Goal: Task Accomplishment & Management: Complete application form

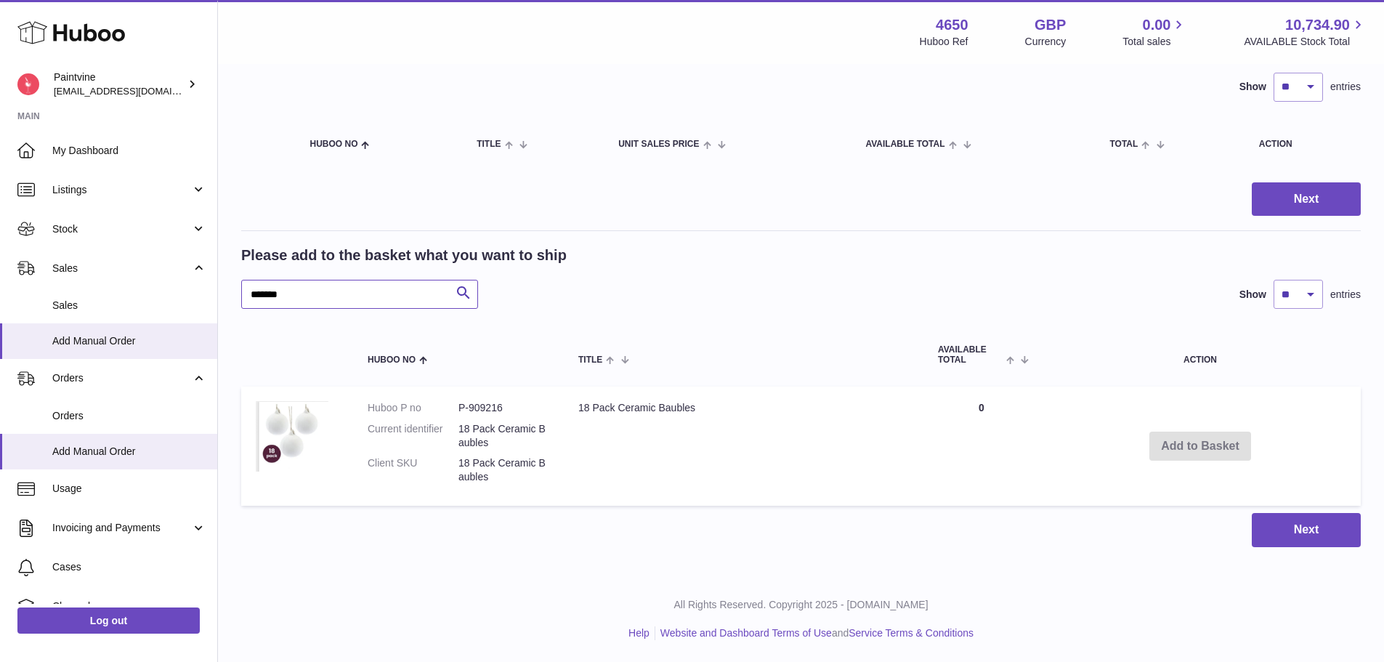
click at [397, 295] on input "*******" at bounding box center [359, 294] width 237 height 29
click at [397, 294] on input "*******" at bounding box center [359, 294] width 237 height 29
click at [96, 334] on span "Add Manual Order" at bounding box center [129, 341] width 154 height 14
click at [73, 310] on span "Sales" at bounding box center [129, 306] width 154 height 14
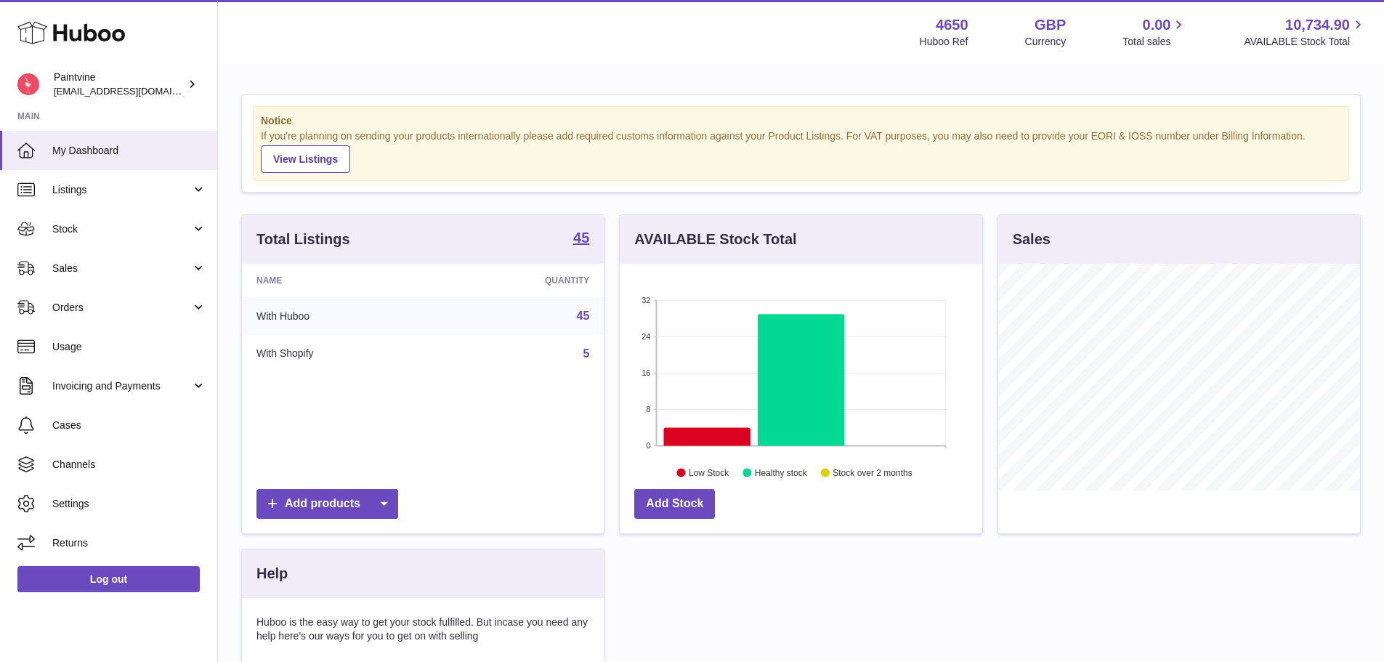
scroll to position [227, 362]
click at [86, 301] on span "Orders" at bounding box center [121, 308] width 139 height 14
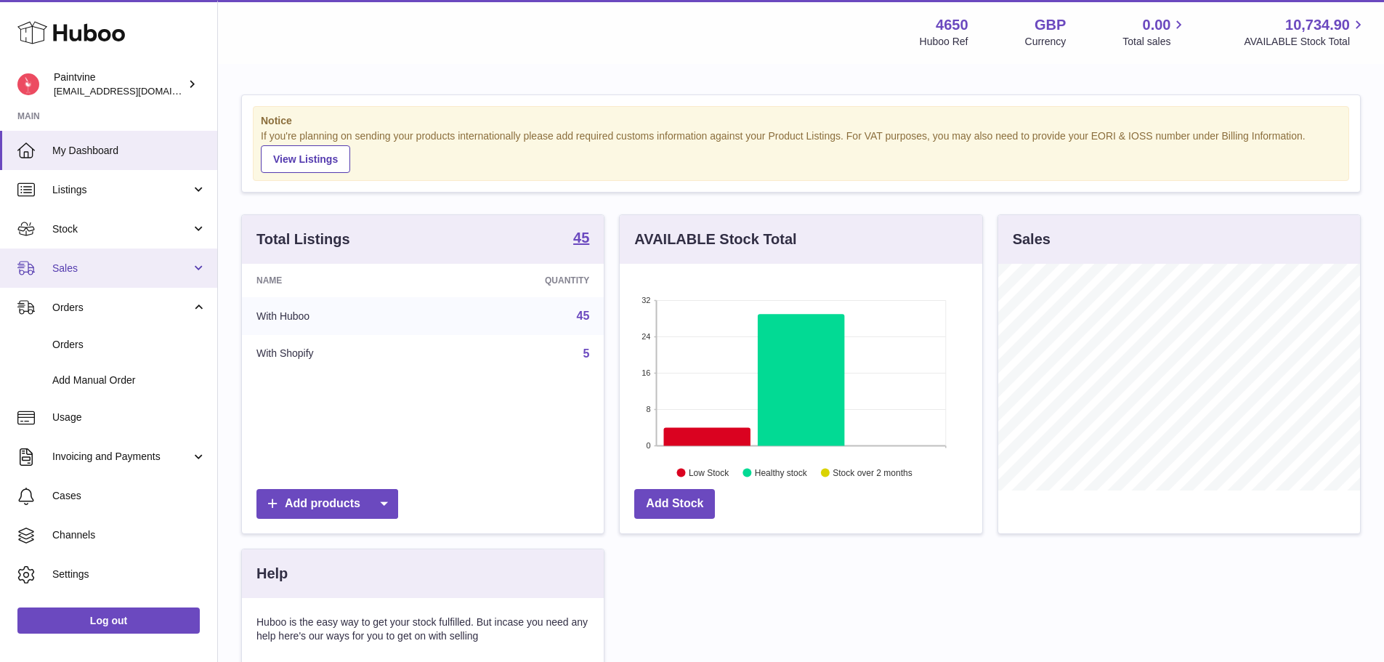
click at [97, 267] on span "Sales" at bounding box center [121, 269] width 139 height 14
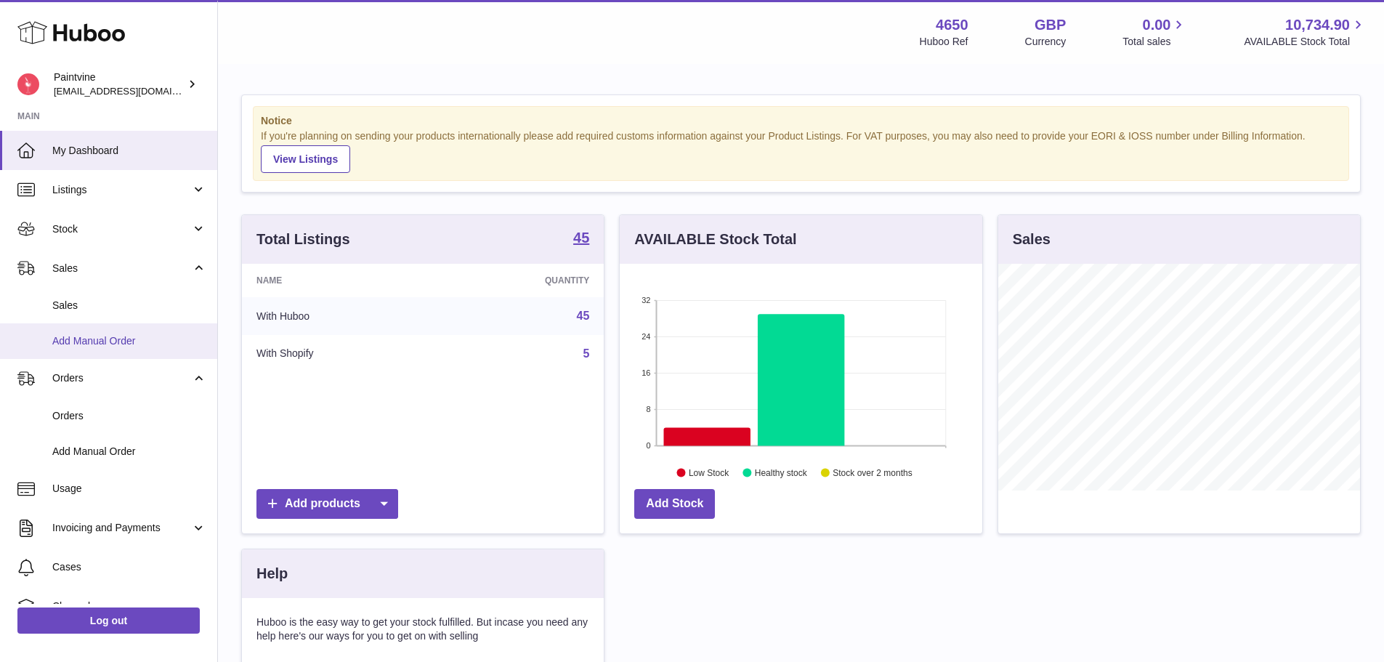
click at [98, 335] on span "Add Manual Order" at bounding box center [129, 341] width 154 height 14
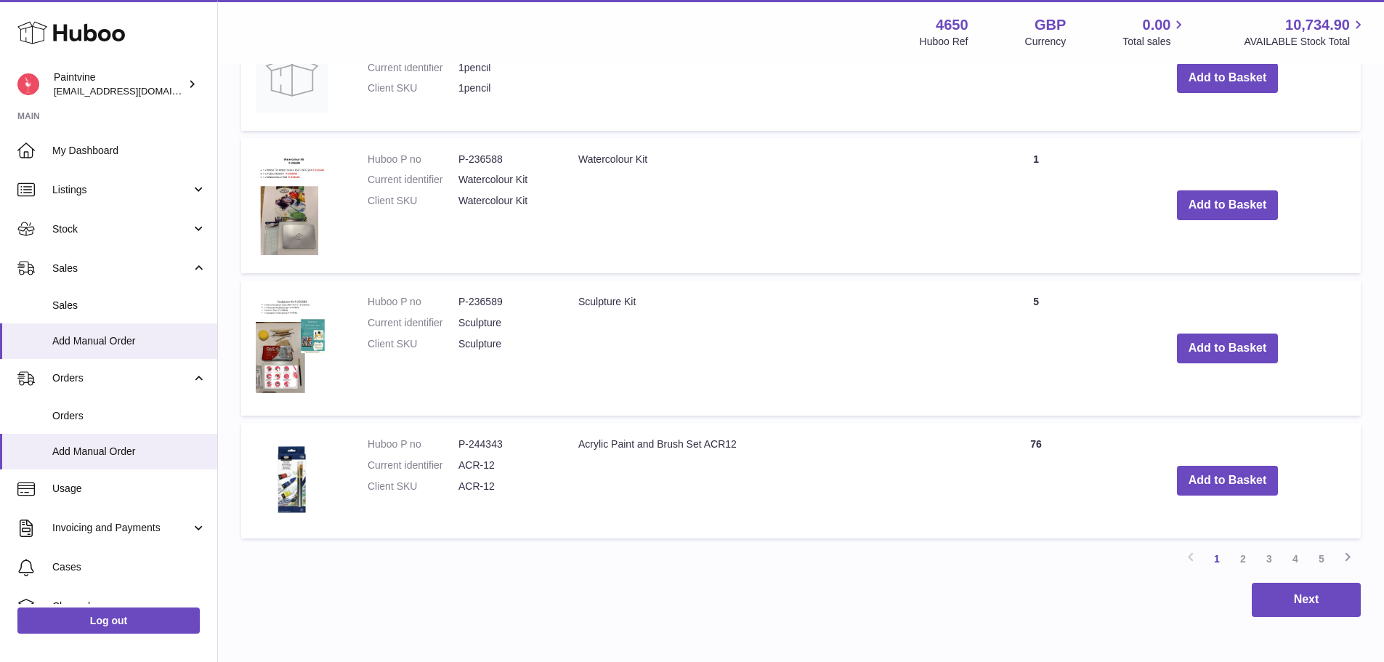
scroll to position [1209, 0]
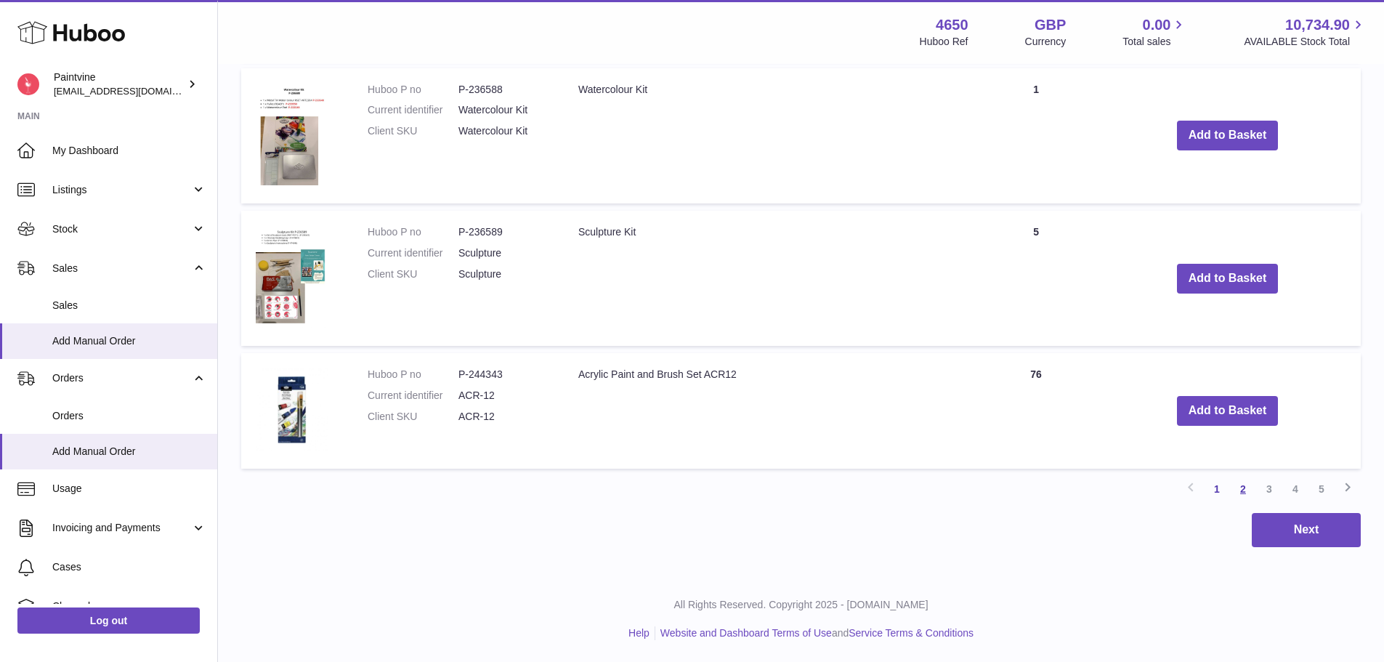
click at [1247, 490] on link "2" at bounding box center [1243, 489] width 26 height 26
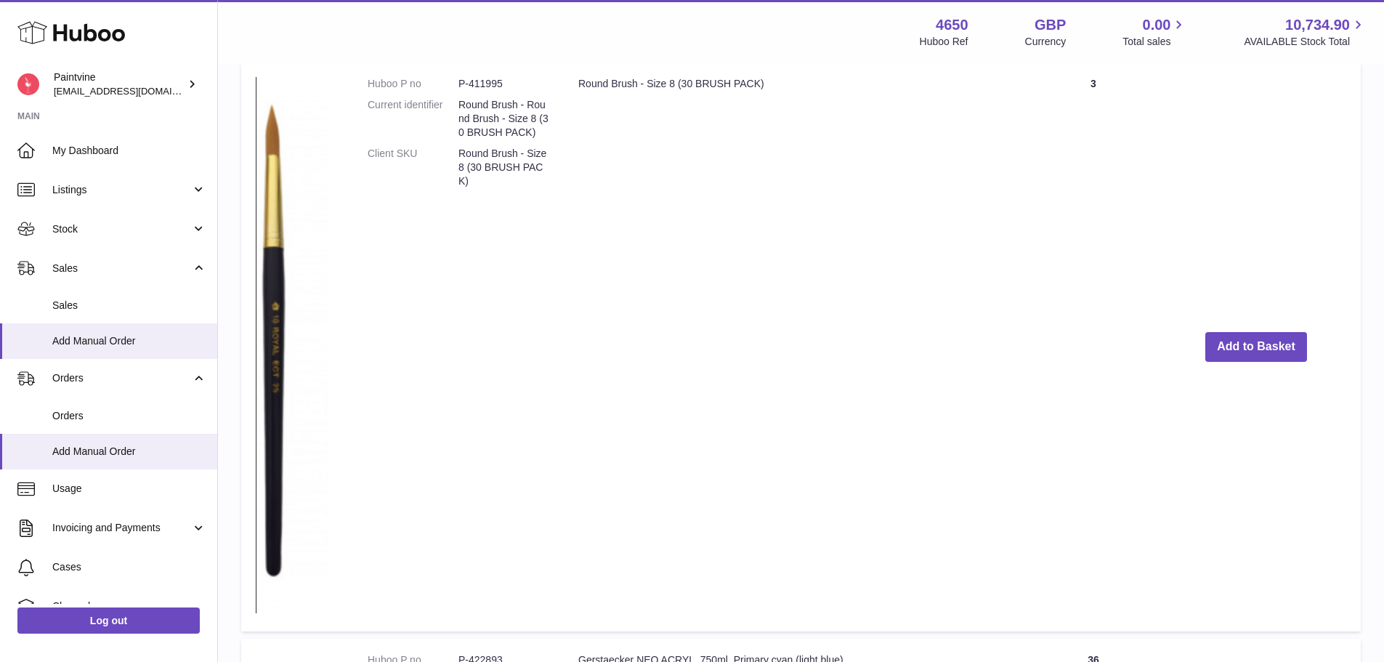
scroll to position [1557, 0]
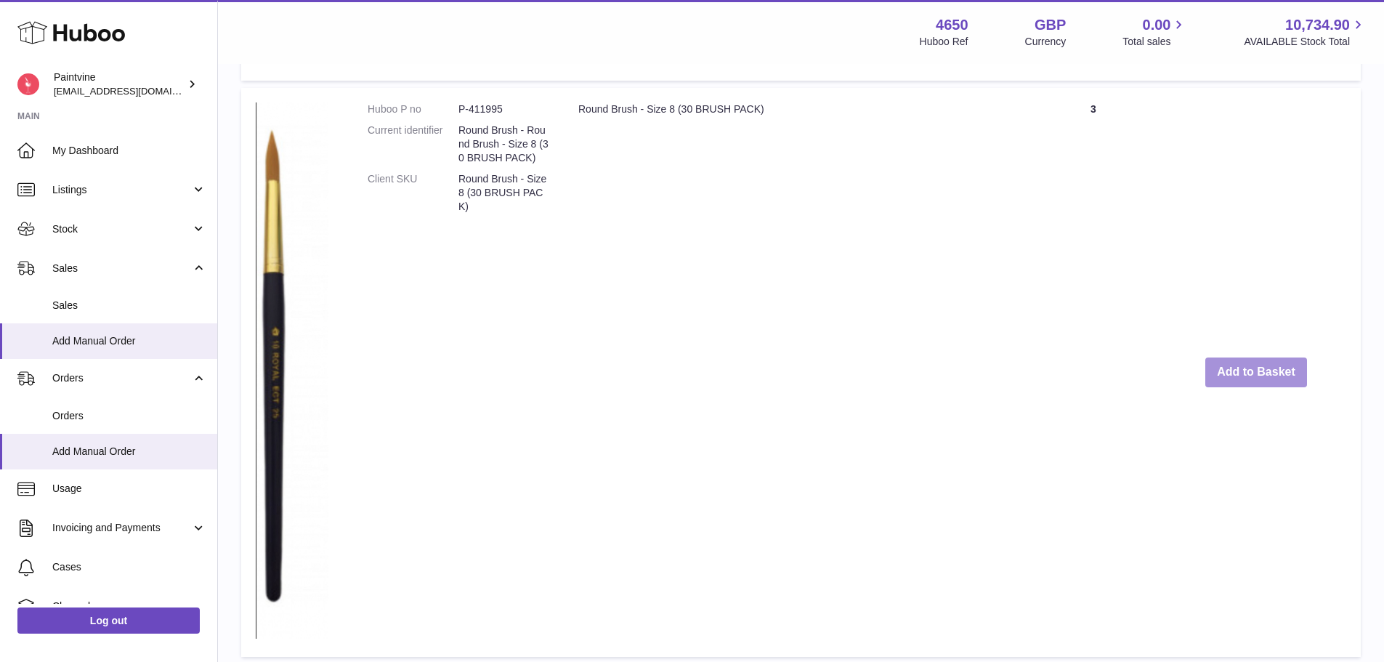
click at [1265, 381] on button "Add to Basket" at bounding box center [1256, 372] width 102 height 30
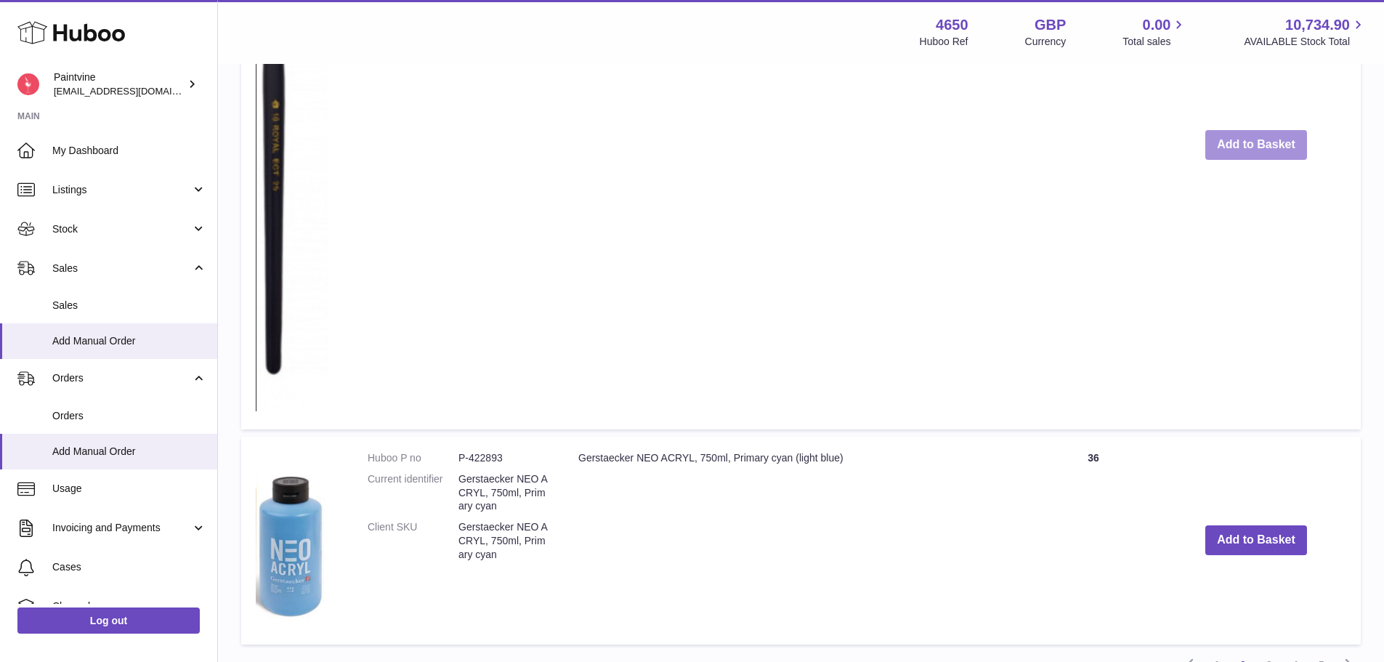
scroll to position [2543, 0]
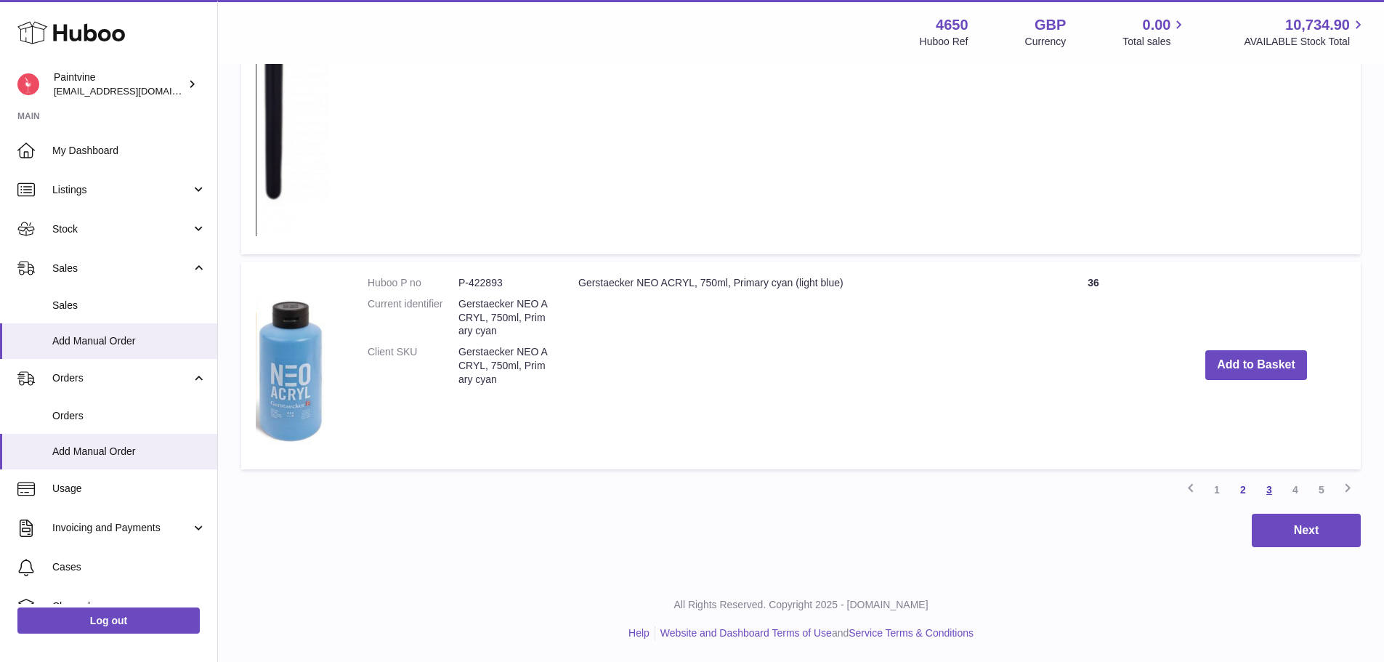
click at [1269, 489] on link "3" at bounding box center [1269, 490] width 26 height 26
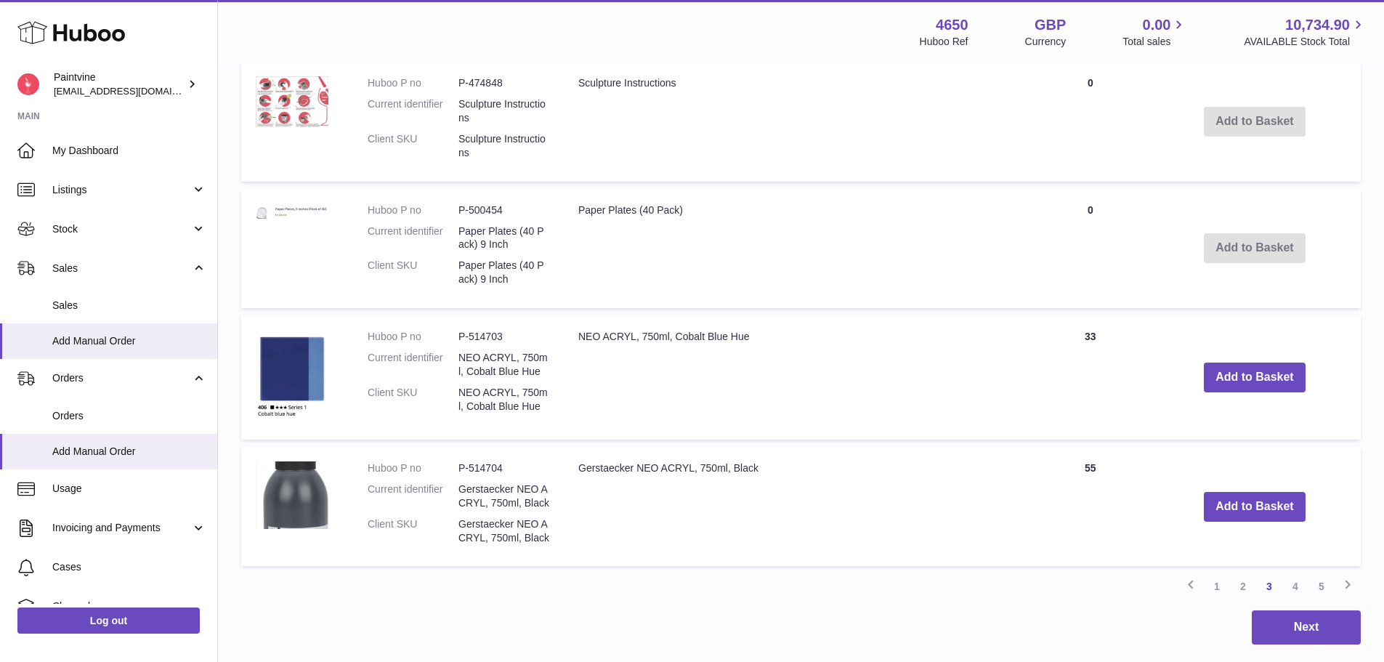
scroll to position [2074, 0]
click at [1292, 588] on link "4" at bounding box center [1295, 585] width 26 height 26
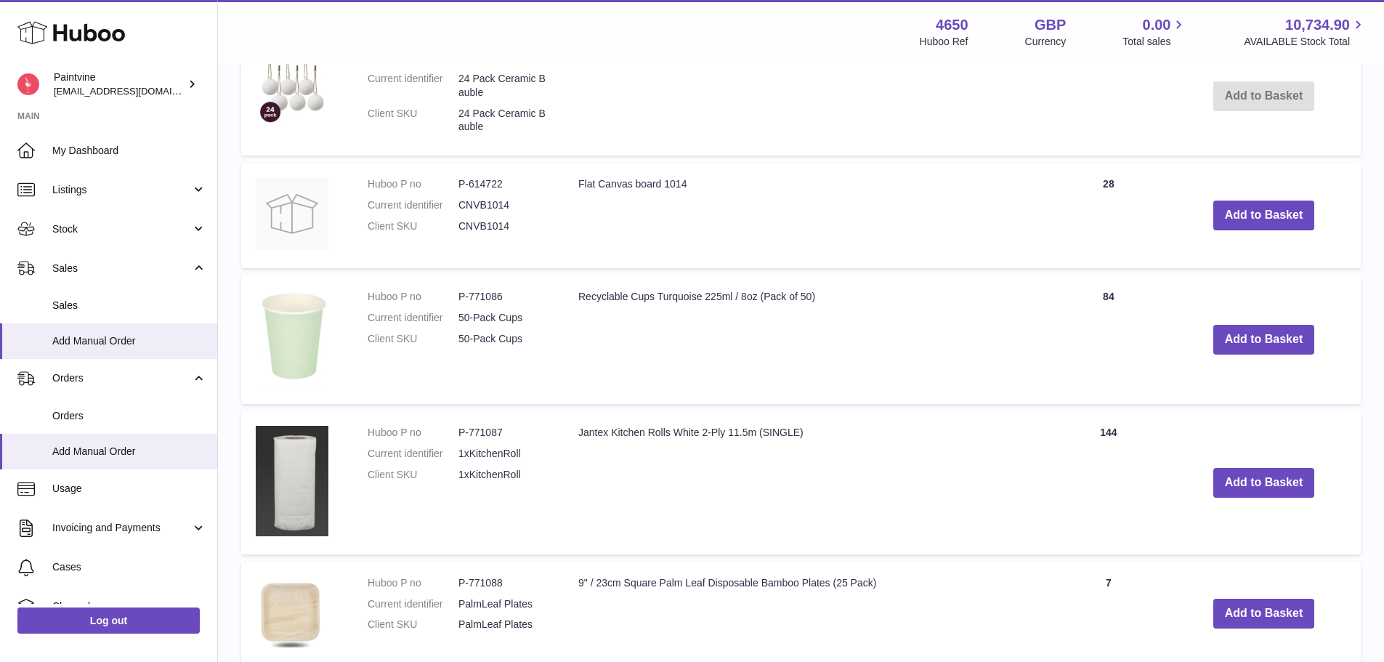
scroll to position [2041, 0]
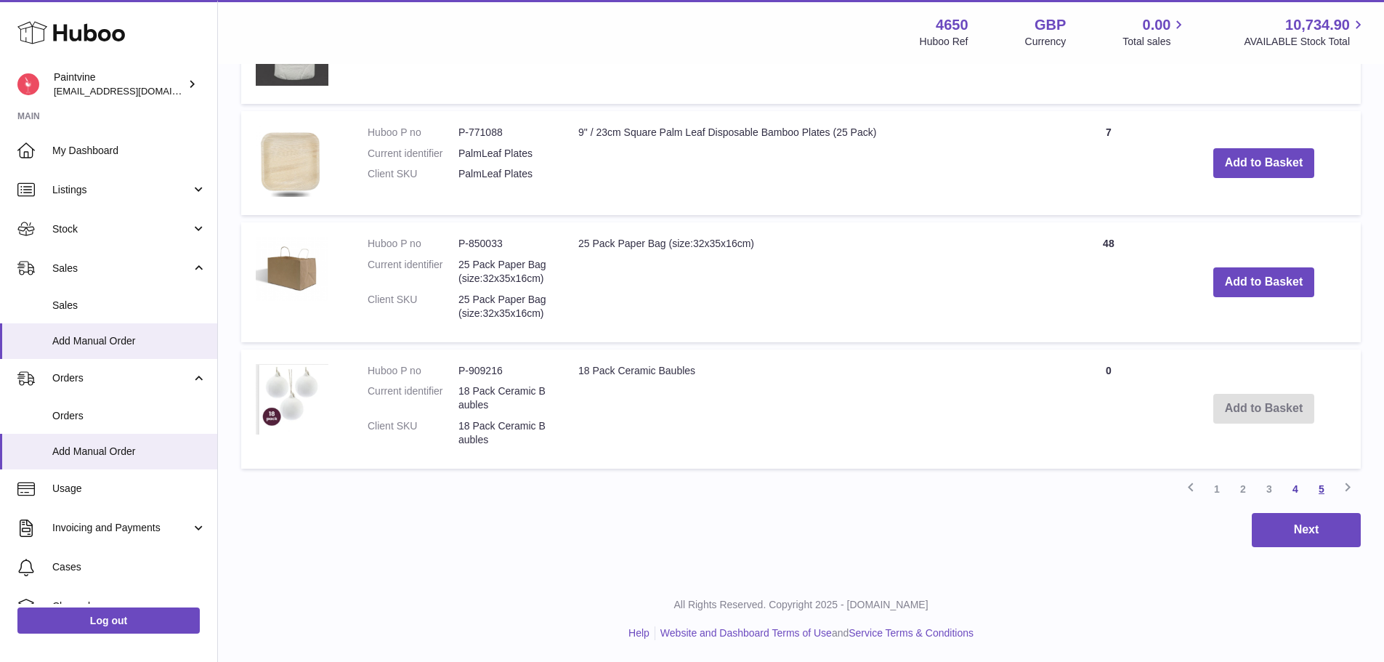
click at [1324, 490] on link "5" at bounding box center [1321, 489] width 26 height 26
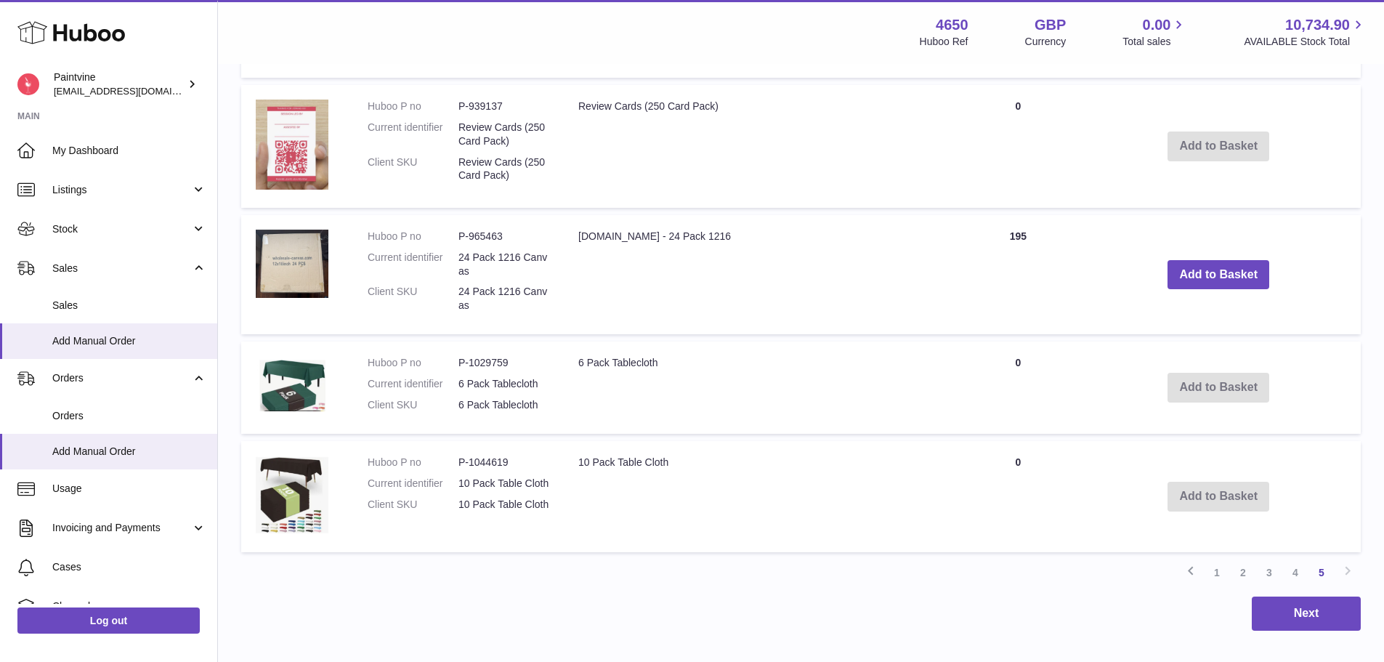
scroll to position [1200, 0]
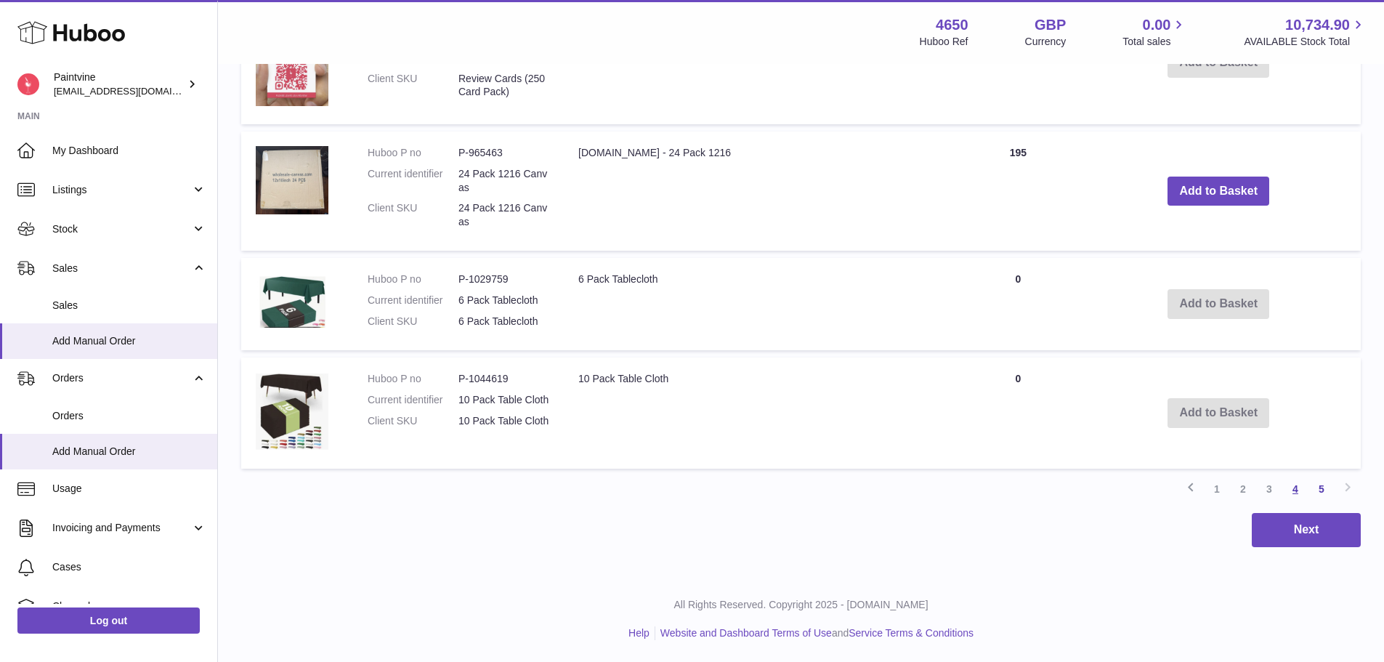
click at [1295, 490] on link "4" at bounding box center [1295, 489] width 26 height 26
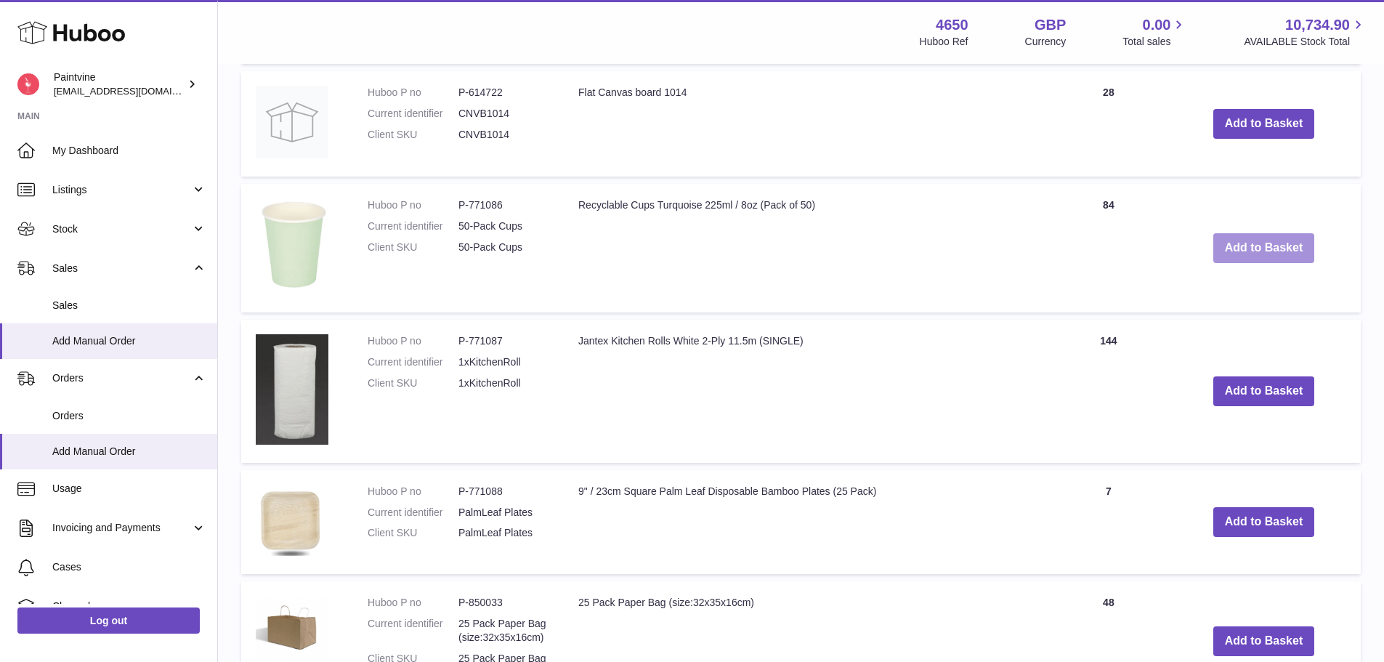
scroll to position [1684, 0]
click at [1283, 250] on button "Add to Basket" at bounding box center [1264, 247] width 102 height 30
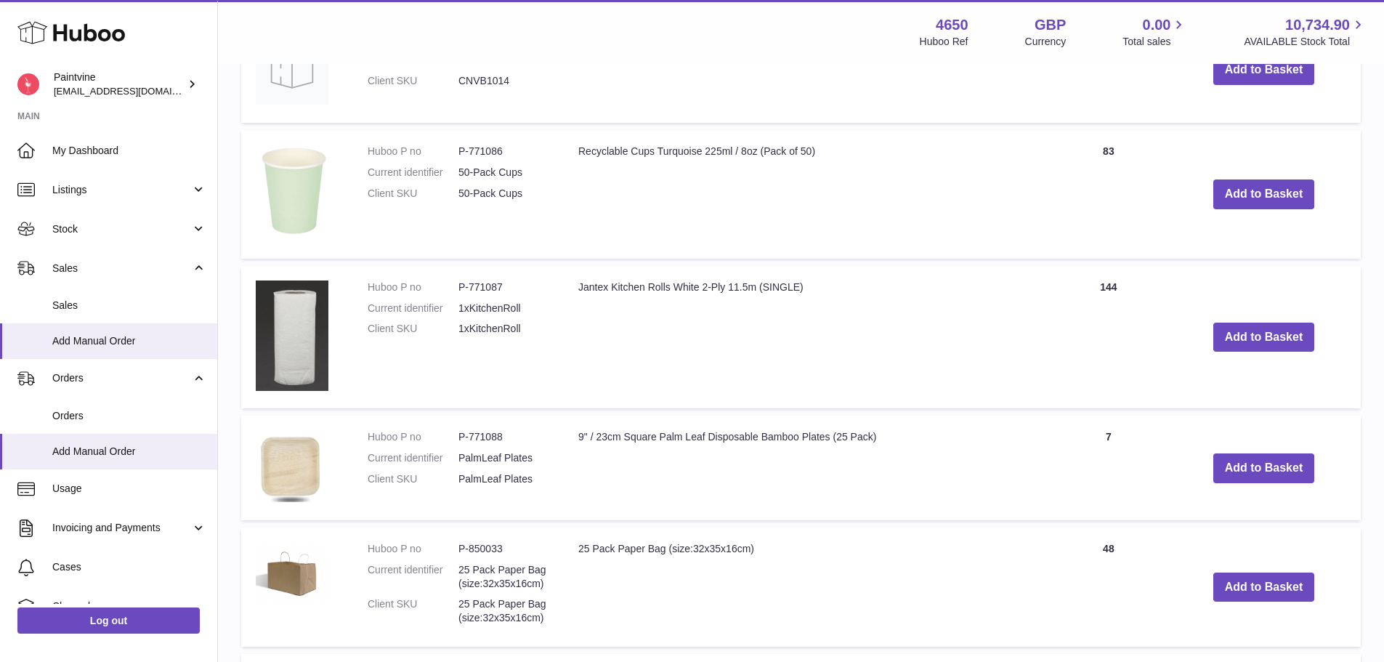
scroll to position [2176, 0]
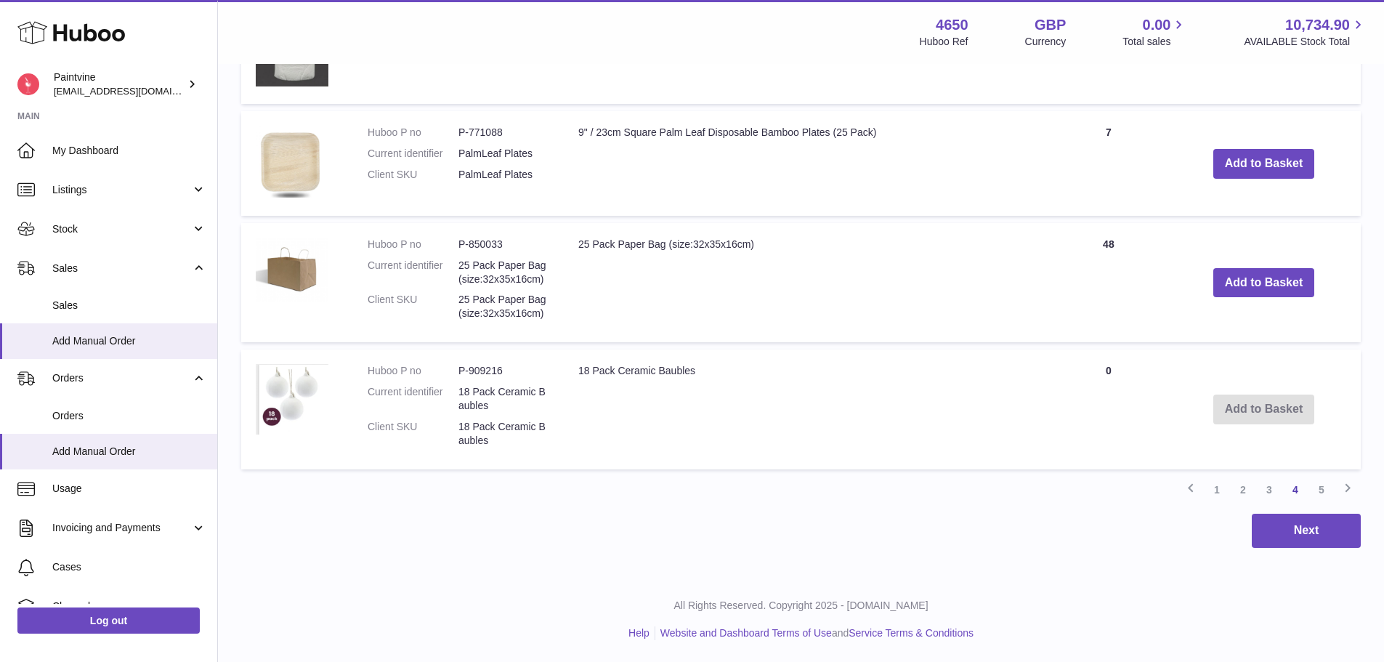
drag, startPoint x: 1274, startPoint y: 493, endPoint x: 1227, endPoint y: 446, distance: 66.3
click at [1273, 493] on link "3" at bounding box center [1269, 490] width 26 height 26
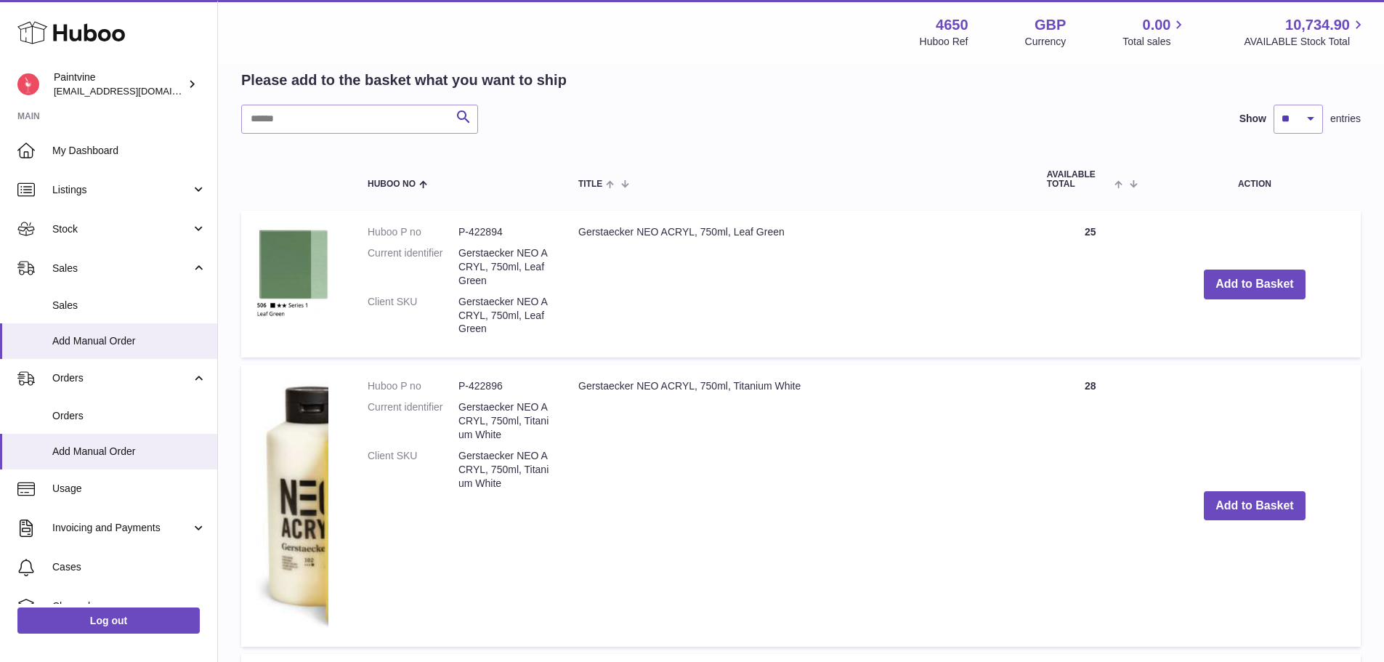
scroll to position [1010, 0]
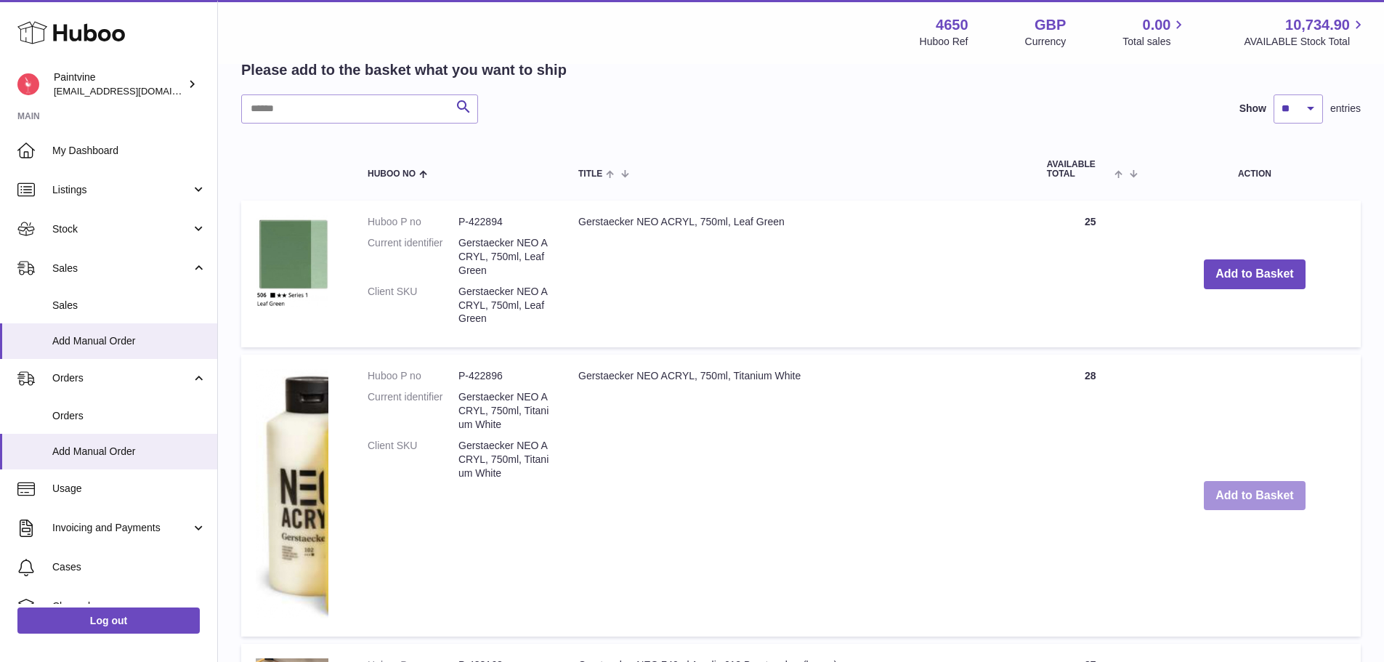
click at [1239, 495] on button "Add to Basket" at bounding box center [1255, 496] width 102 height 30
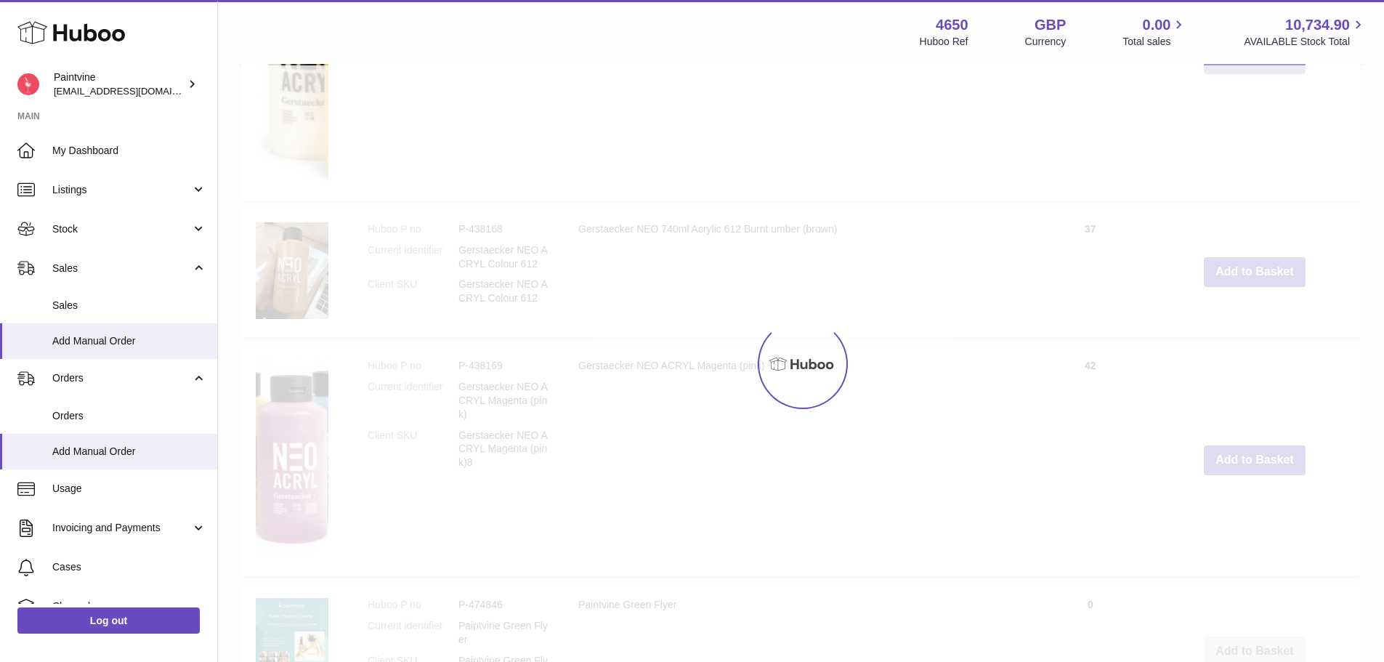
scroll to position [1735, 0]
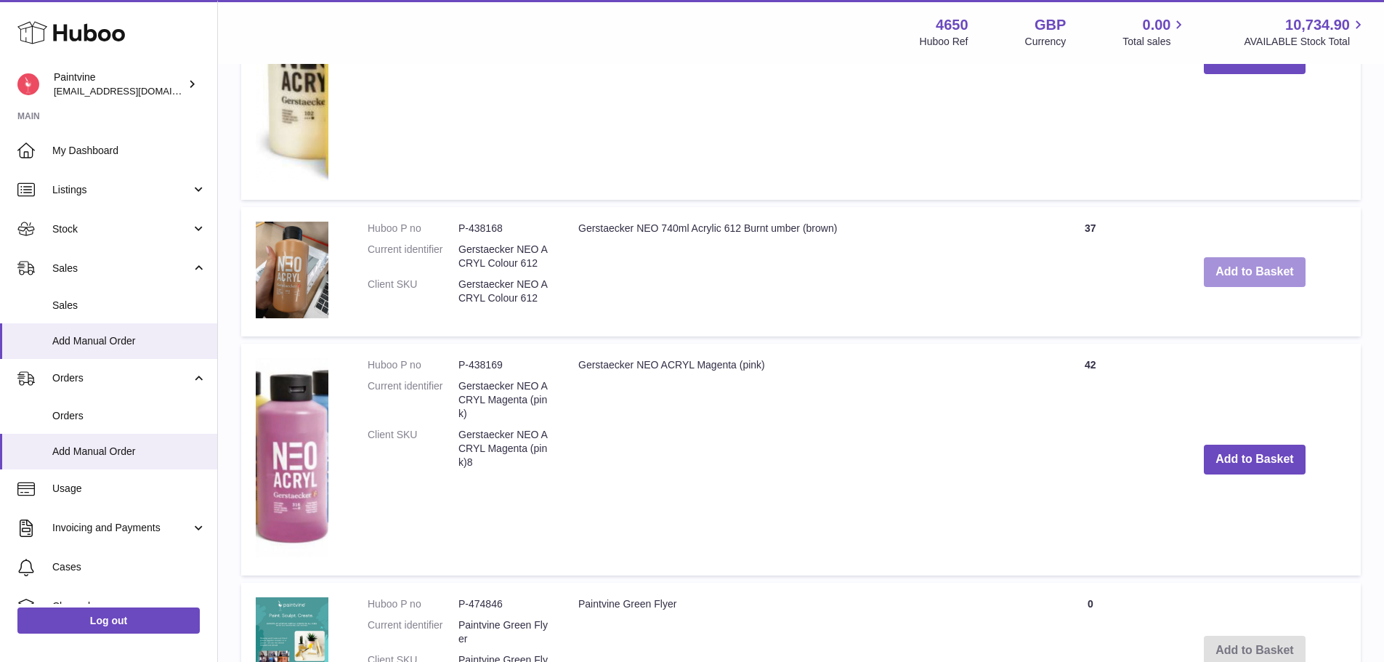
click at [1255, 275] on button "Add to Basket" at bounding box center [1255, 272] width 102 height 30
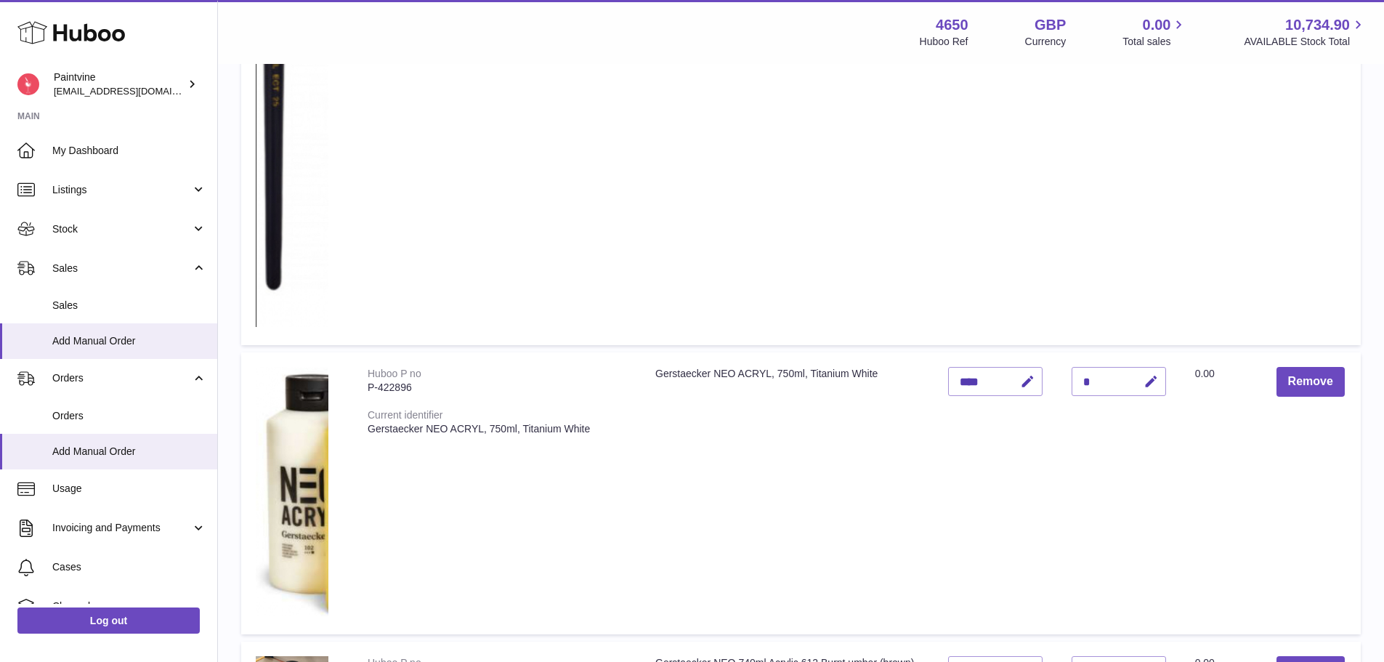
scroll to position [508, 0]
click at [708, 34] on div "Menu Huboo 4650 Huboo Ref GBP Currency 0.00 Total sales 10,734.90 AVAILABLE Sto…" at bounding box center [800, 31] width 1131 height 33
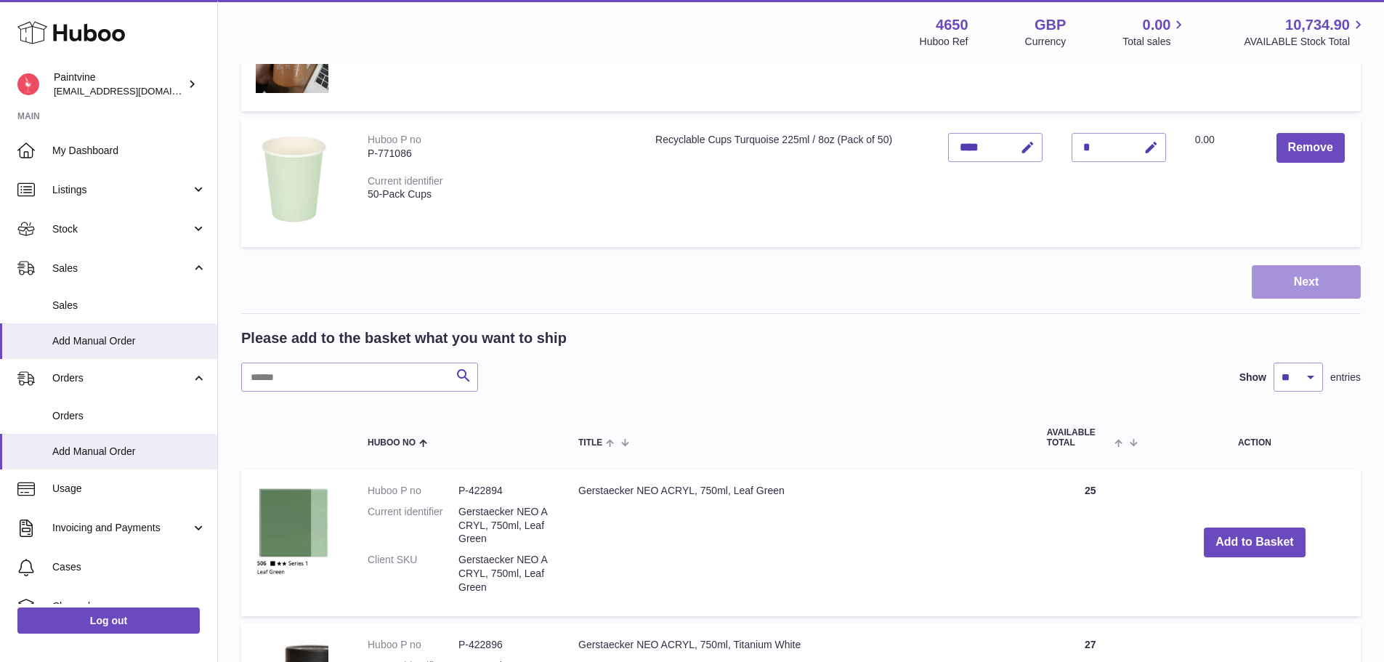
scroll to position [1162, 0]
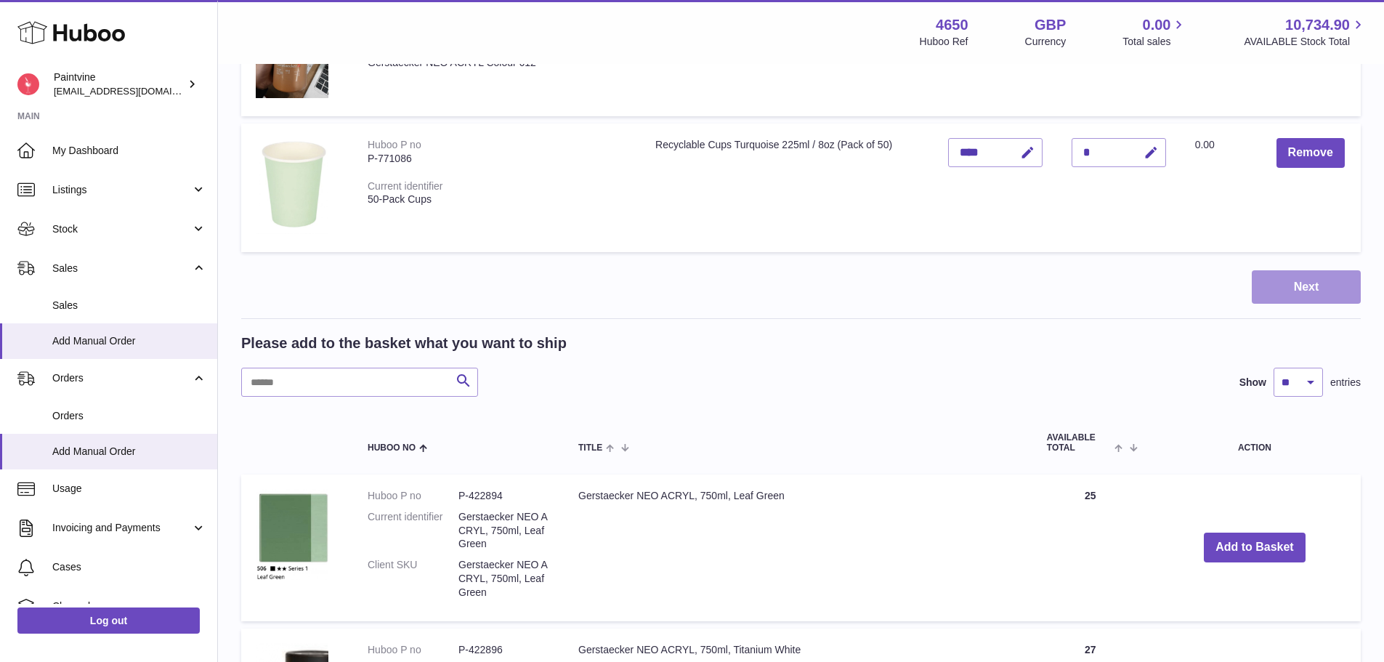
click at [1302, 283] on button "Next" at bounding box center [1306, 287] width 109 height 34
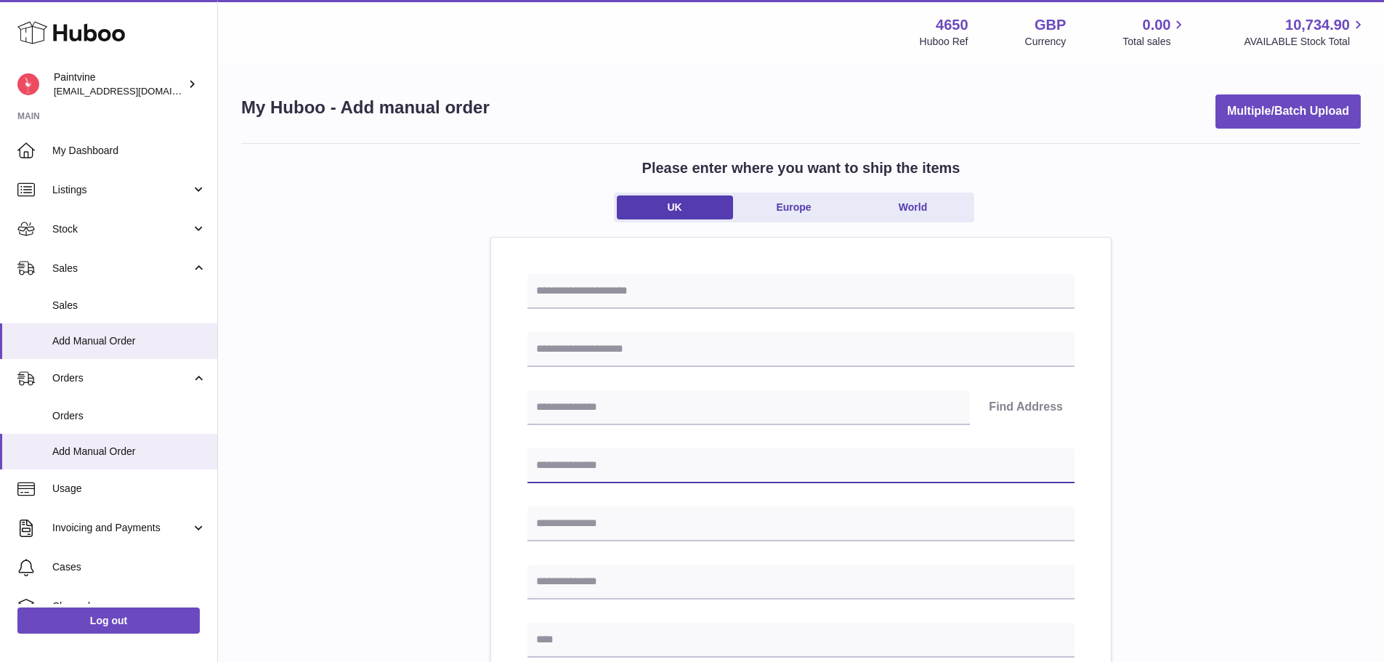
click at [607, 462] on input "text" at bounding box center [800, 465] width 547 height 35
type input "**********"
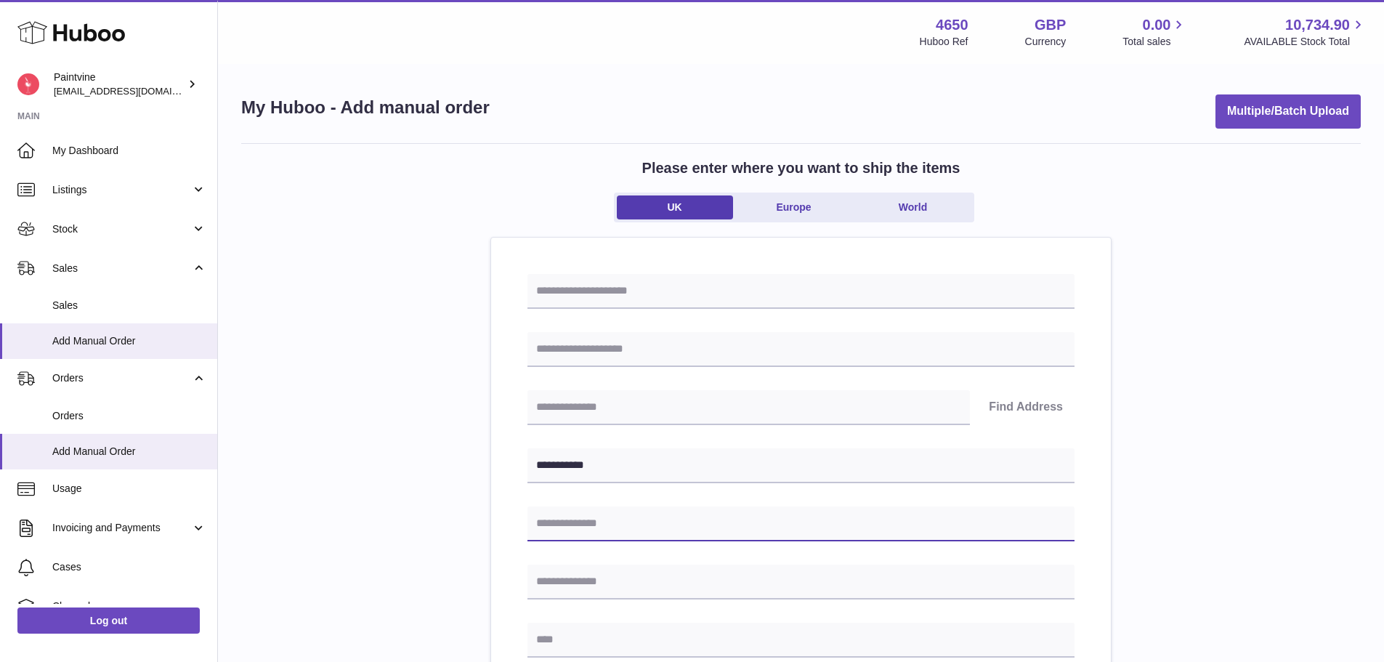
paste input "**********"
drag, startPoint x: 700, startPoint y: 519, endPoint x: 653, endPoint y: 524, distance: 47.5
click at [653, 524] on input "**********" at bounding box center [800, 523] width 547 height 35
type input "**********"
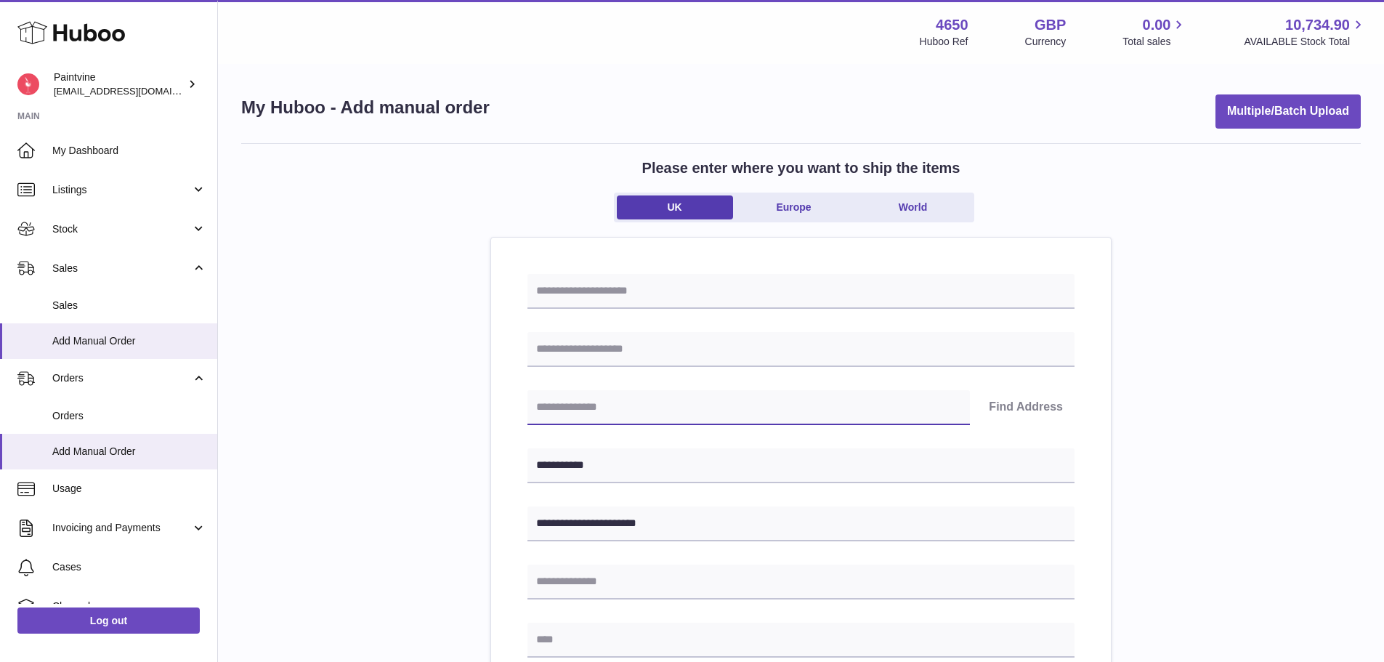
click at [607, 402] on input "text" at bounding box center [748, 407] width 442 height 35
paste input "*******"
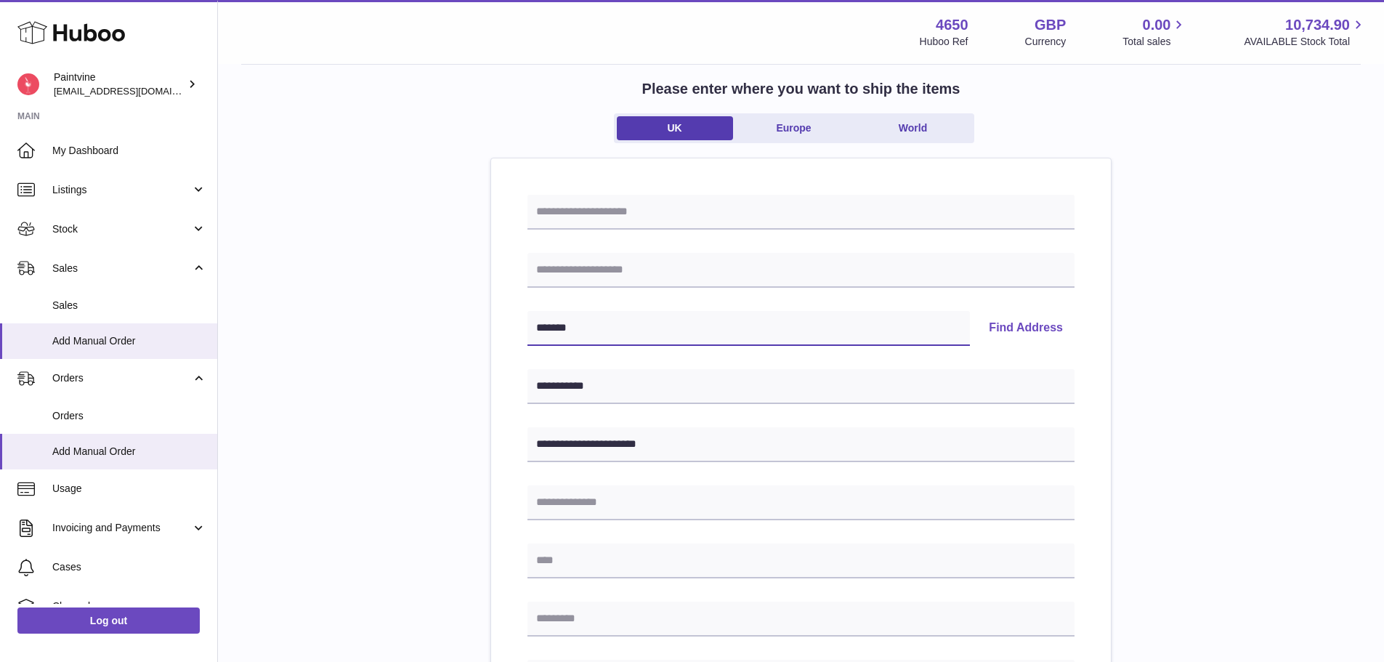
scroll to position [291, 0]
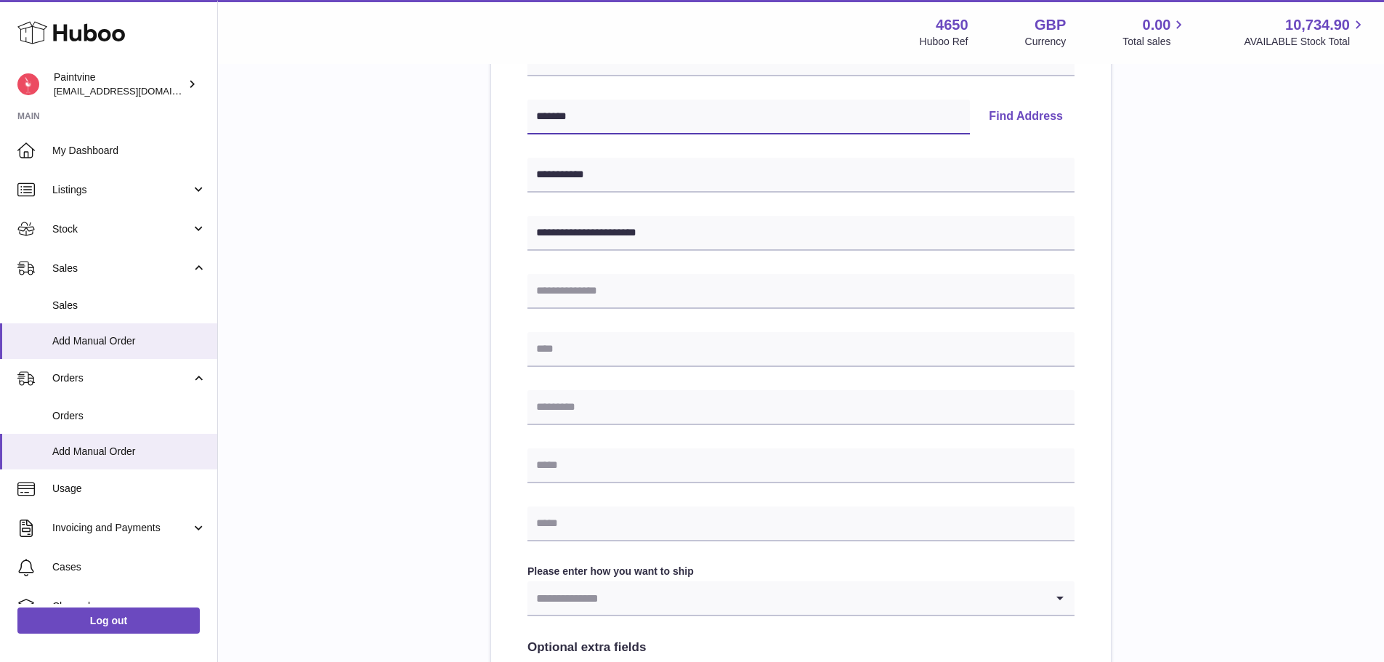
type input "*******"
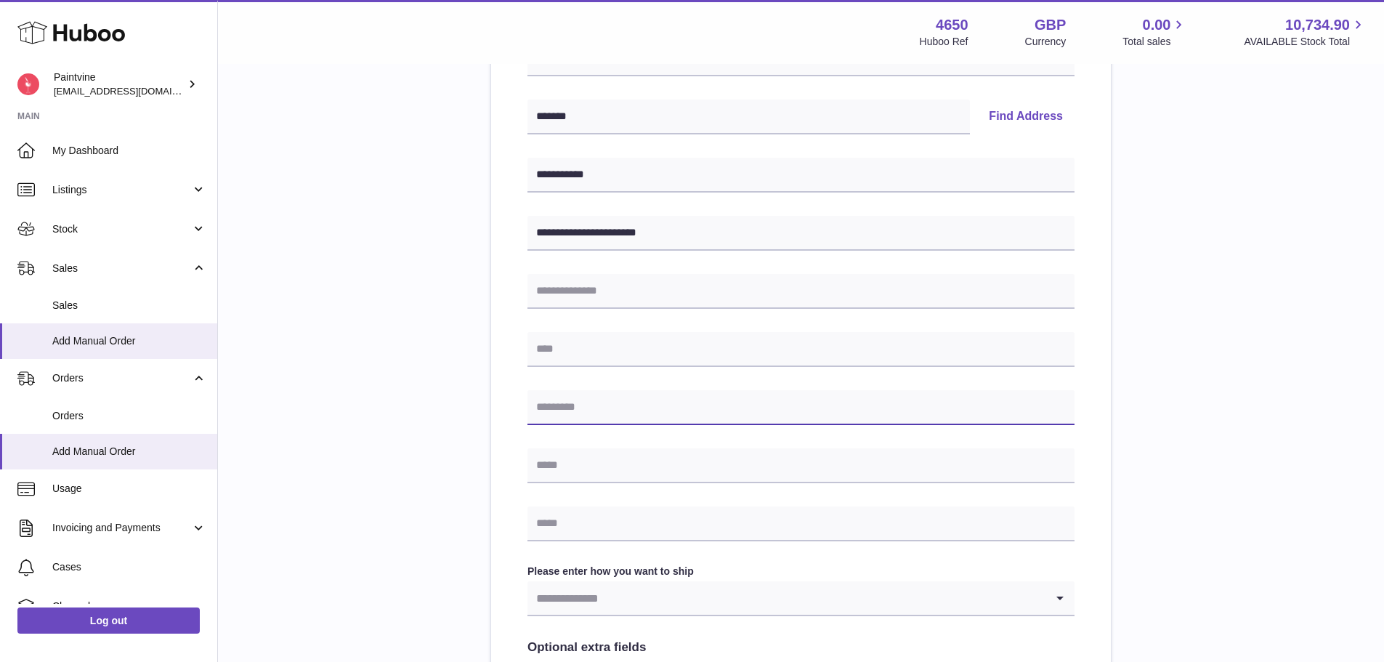
drag, startPoint x: 565, startPoint y: 405, endPoint x: 572, endPoint y: 396, distance: 11.5
click at [564, 405] on input "text" at bounding box center [800, 407] width 547 height 35
paste input "*******"
type input "*******"
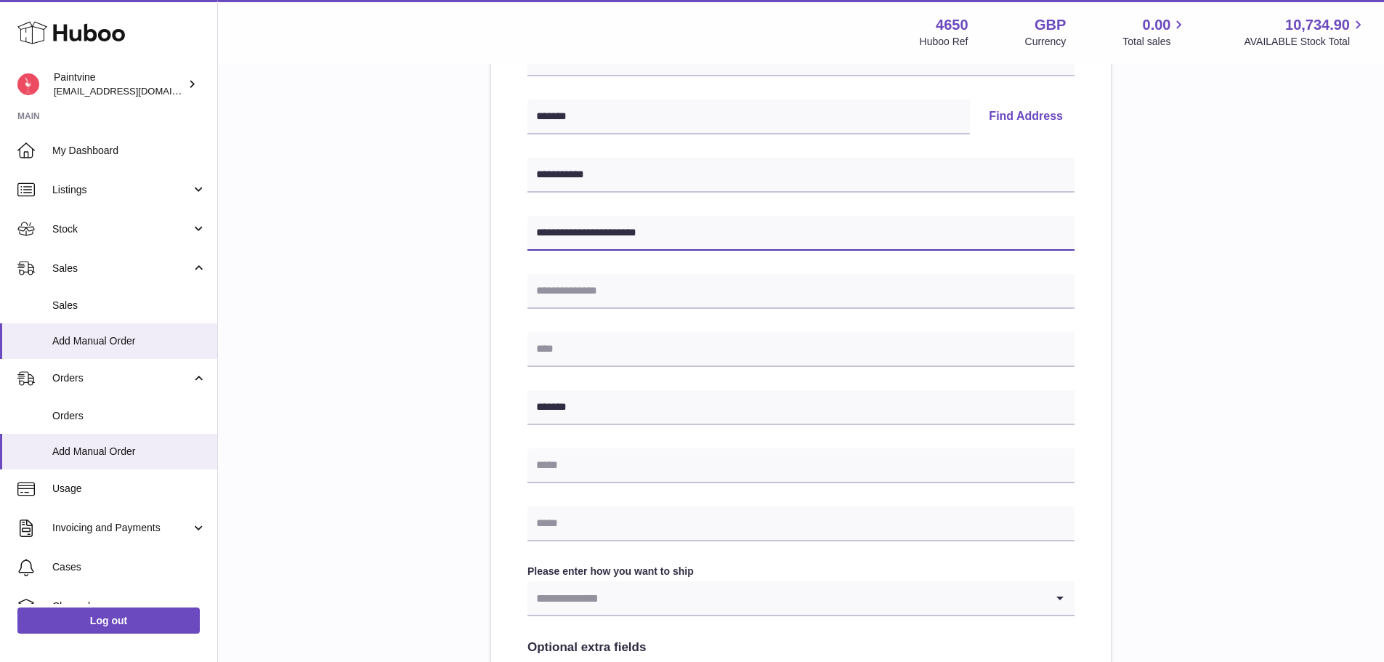
click at [636, 230] on input "**********" at bounding box center [800, 233] width 547 height 35
type input "**********"
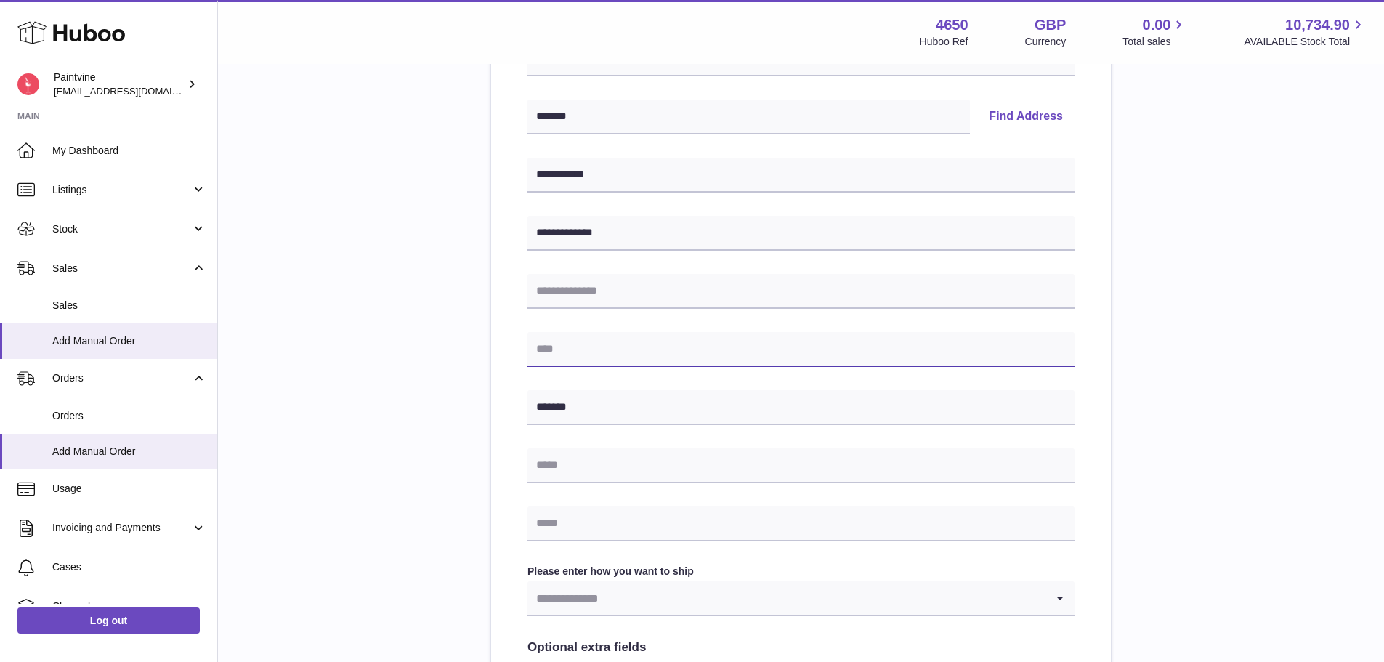
click at [588, 361] on input "text" at bounding box center [800, 349] width 547 height 35
paste input "********"
type input "********"
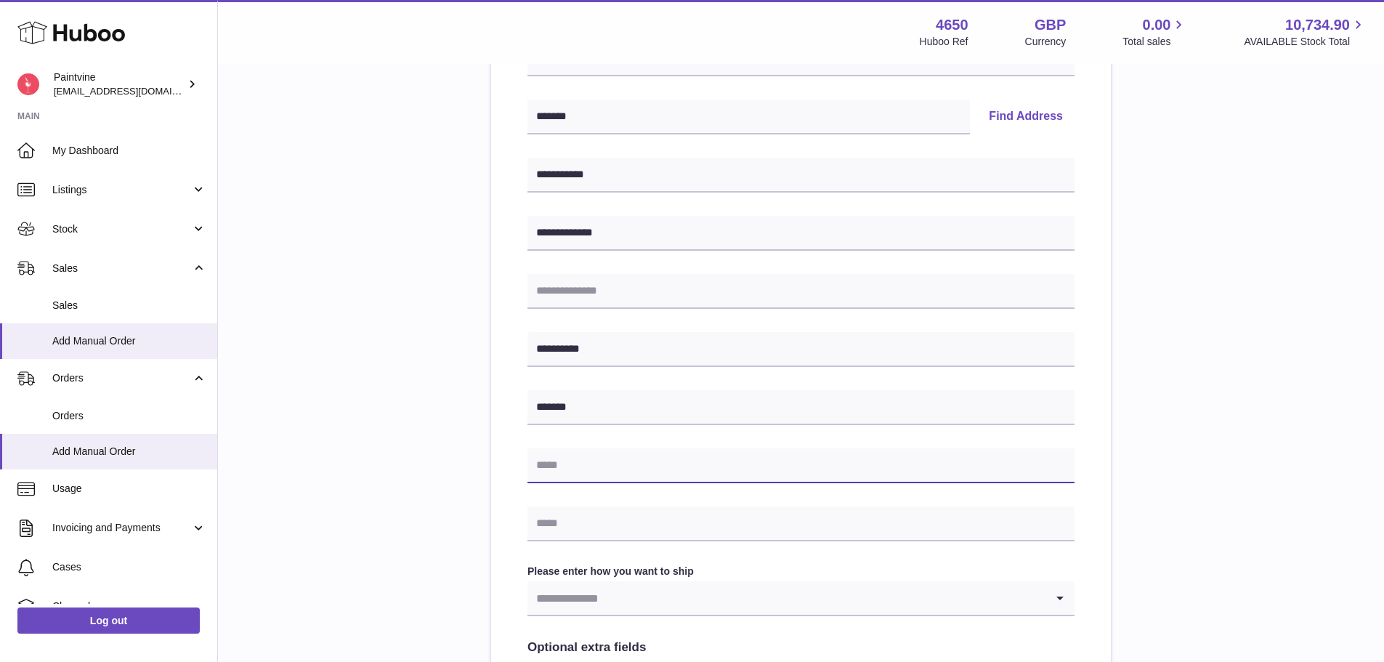
drag, startPoint x: 605, startPoint y: 447, endPoint x: 614, endPoint y: 454, distance: 10.9
click at [605, 448] on input "text" at bounding box center [800, 465] width 547 height 35
type input "**********"
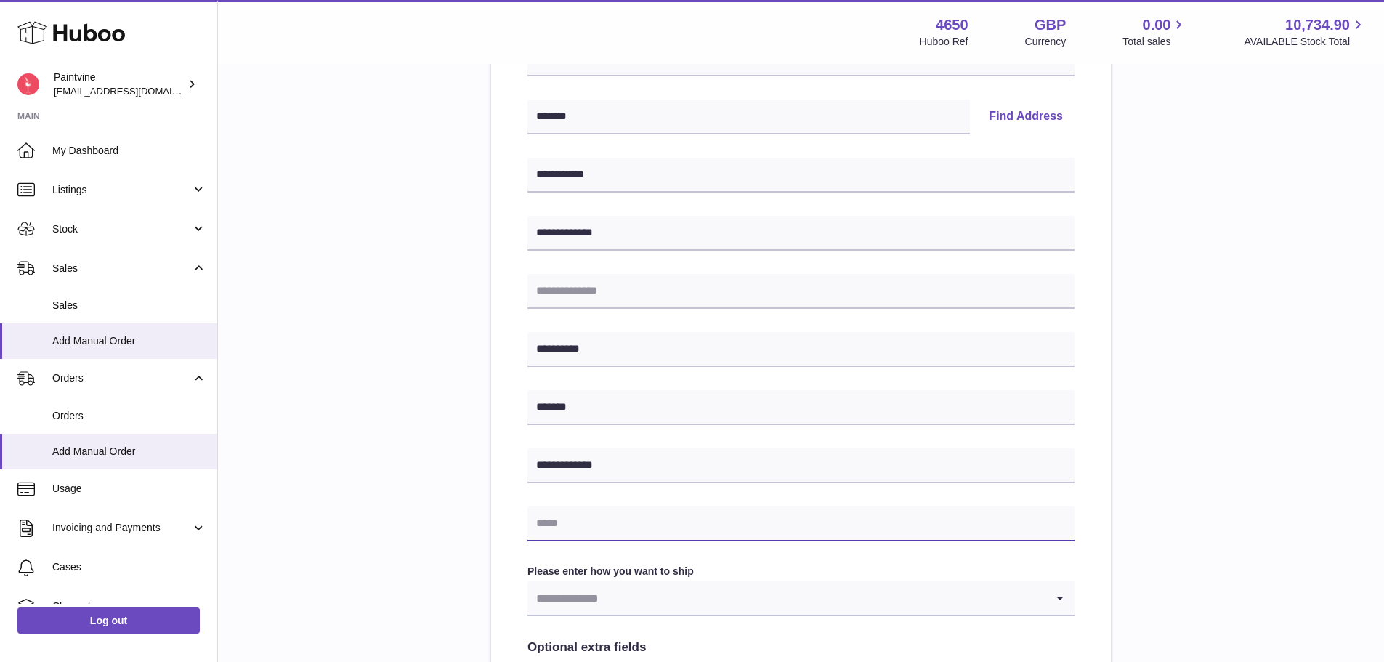
click at [593, 520] on input "text" at bounding box center [800, 523] width 547 height 35
type input "**********"
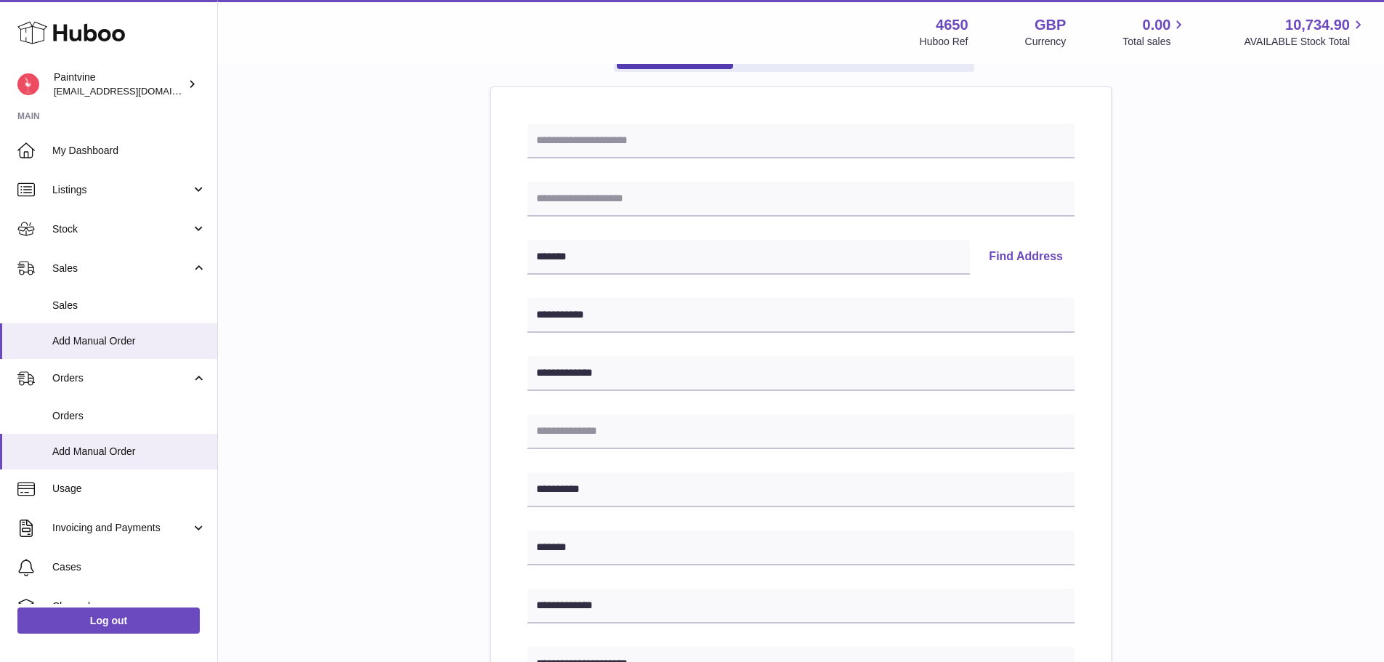
scroll to position [145, 0]
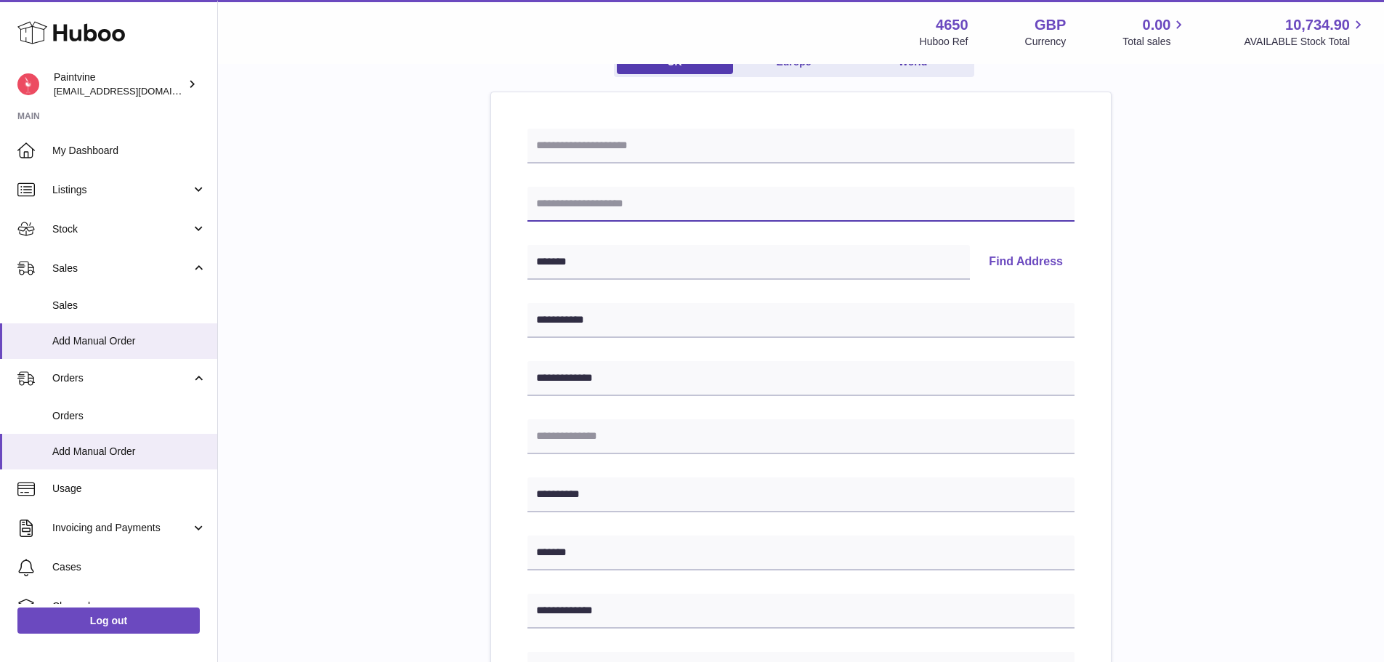
click at [609, 204] on input "text" at bounding box center [800, 204] width 547 height 35
type input "**********"
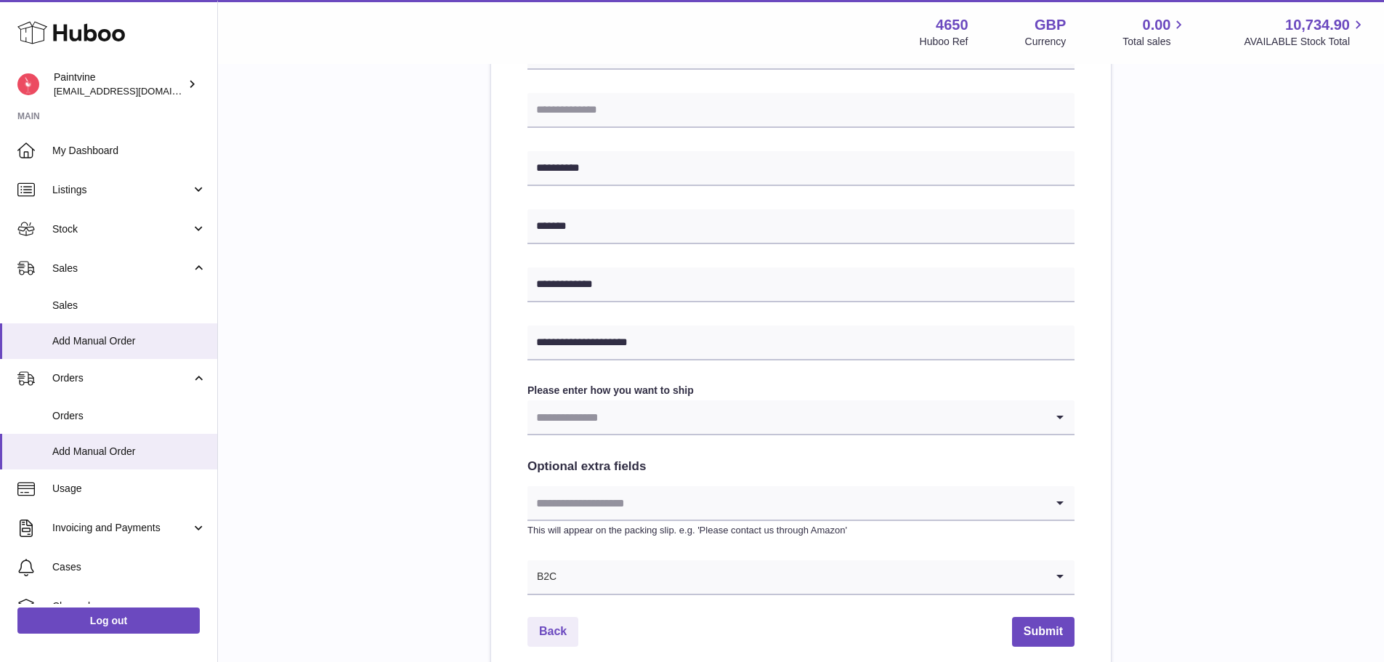
scroll to position [508, 0]
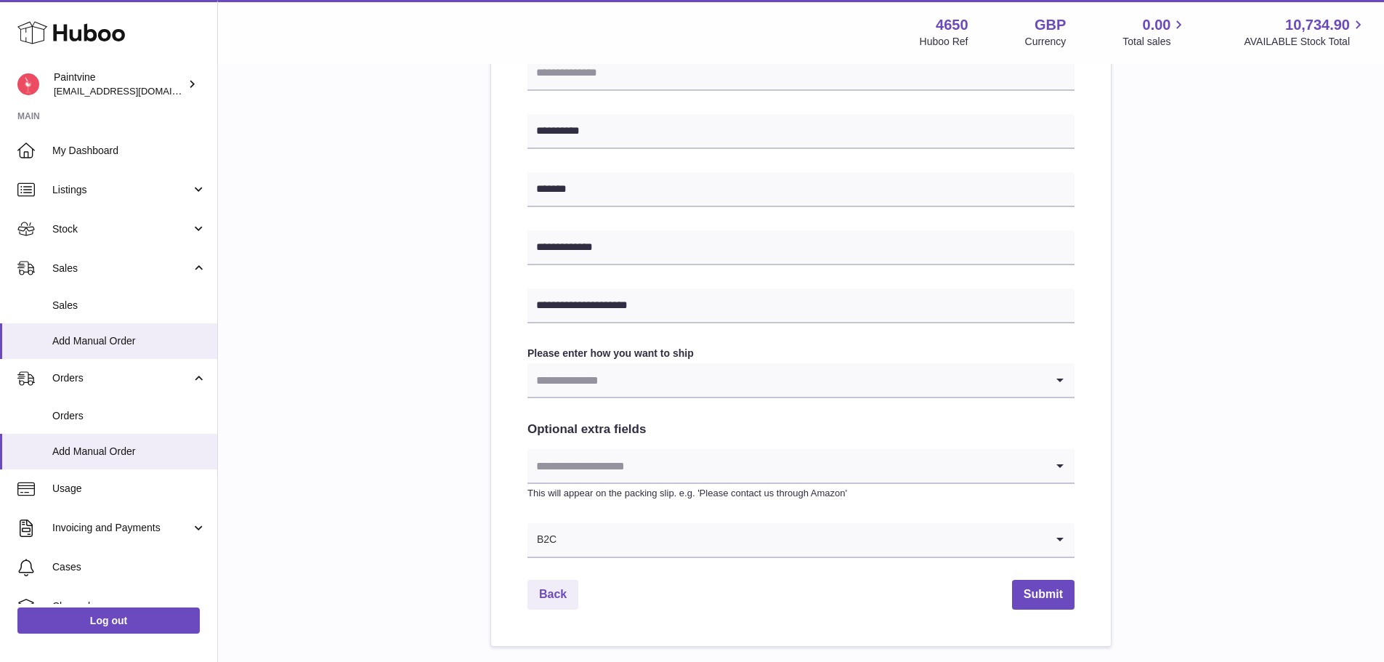
click at [664, 386] on input "Search for option" at bounding box center [786, 379] width 518 height 33
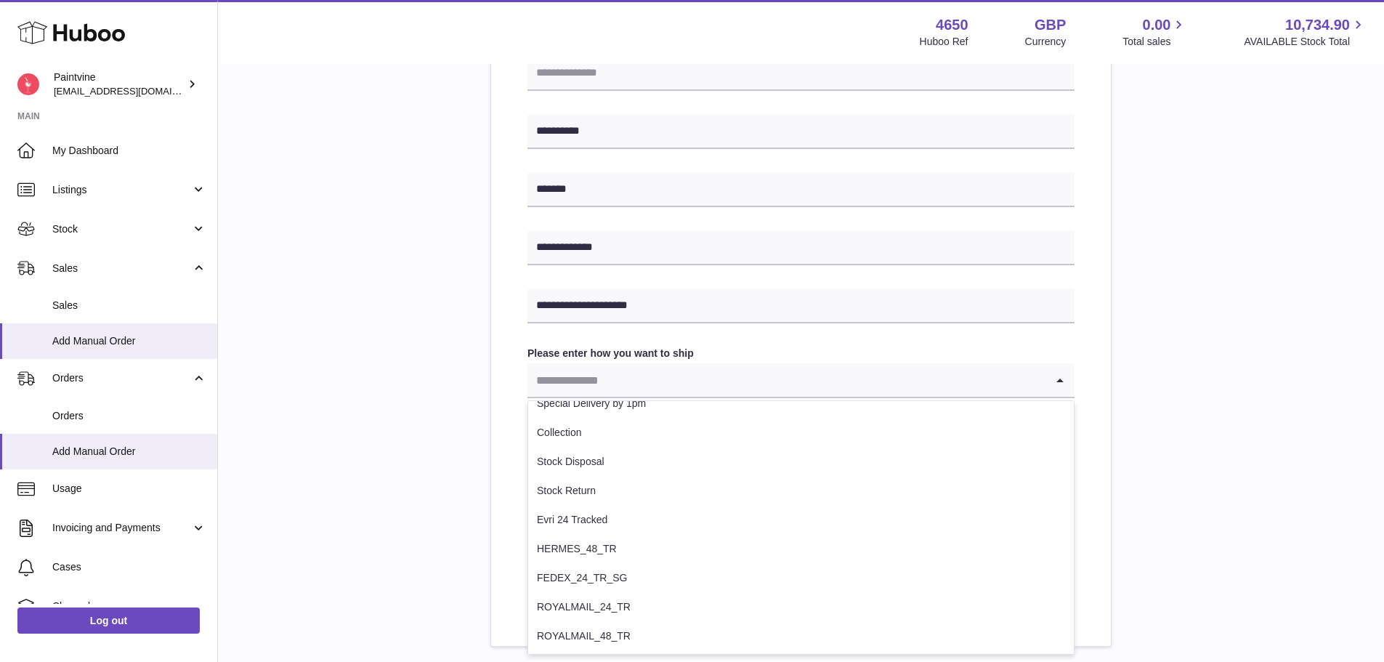
scroll to position [190, 0]
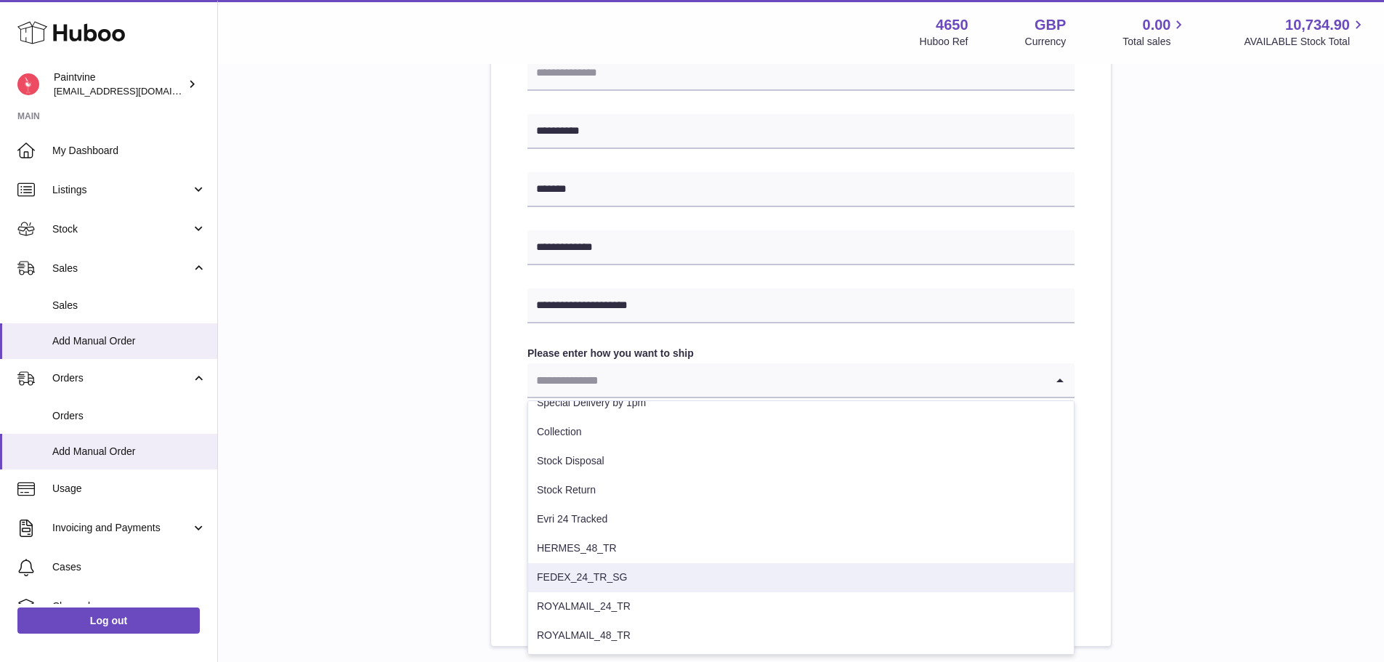
click at [604, 576] on li "FEDEX_24_TR_SG" at bounding box center [801, 577] width 546 height 29
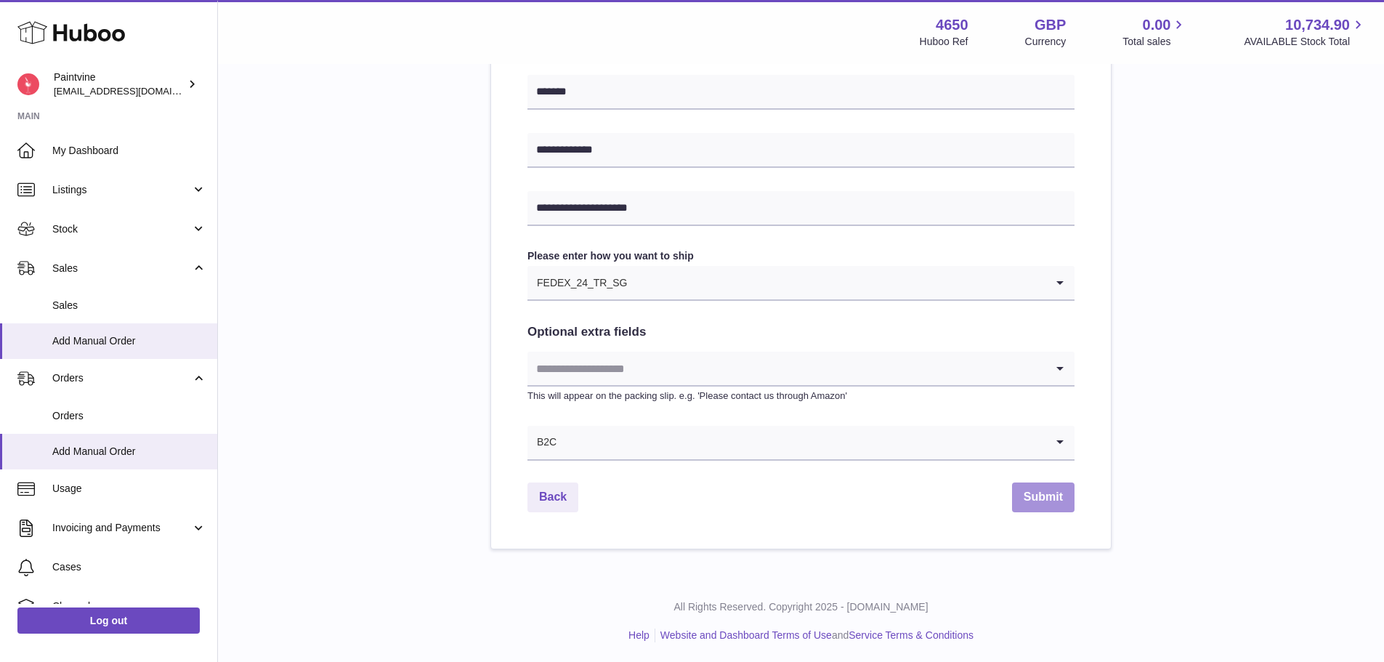
scroll to position [608, 0]
click at [1056, 501] on button "Submit" at bounding box center [1043, 495] width 62 height 30
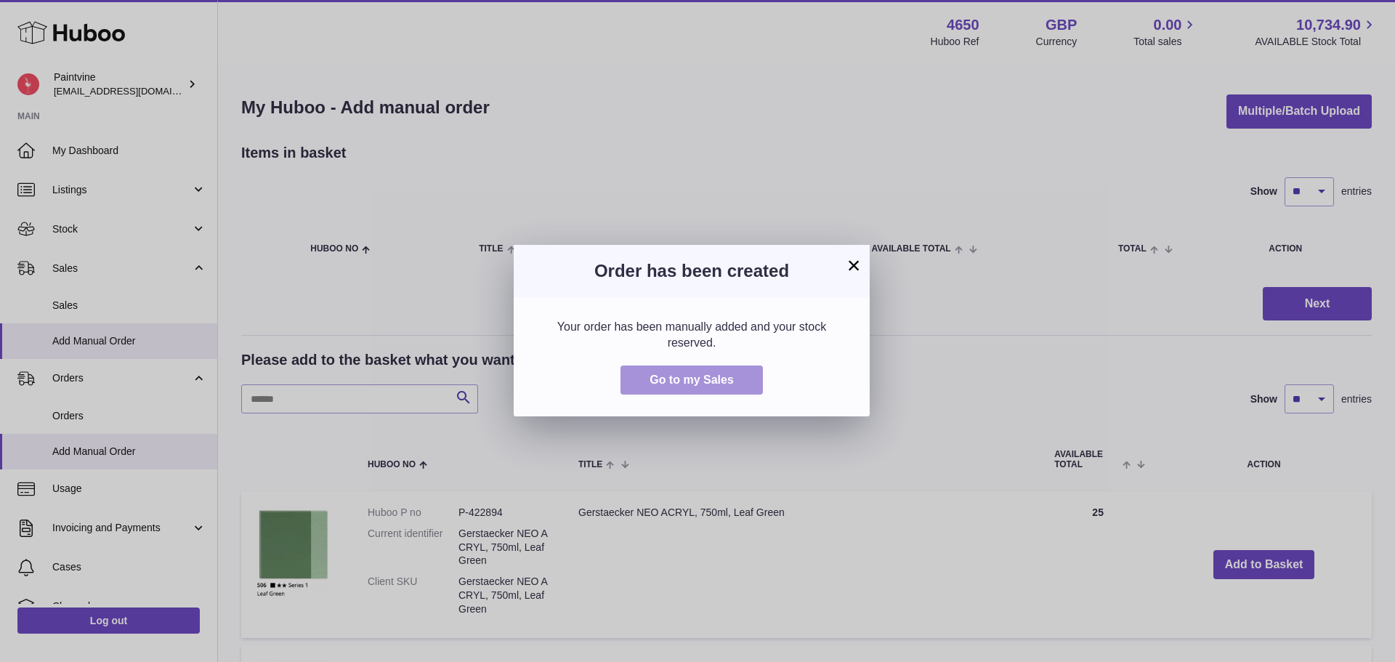
click at [679, 392] on button "Go to my Sales" at bounding box center [691, 380] width 142 height 30
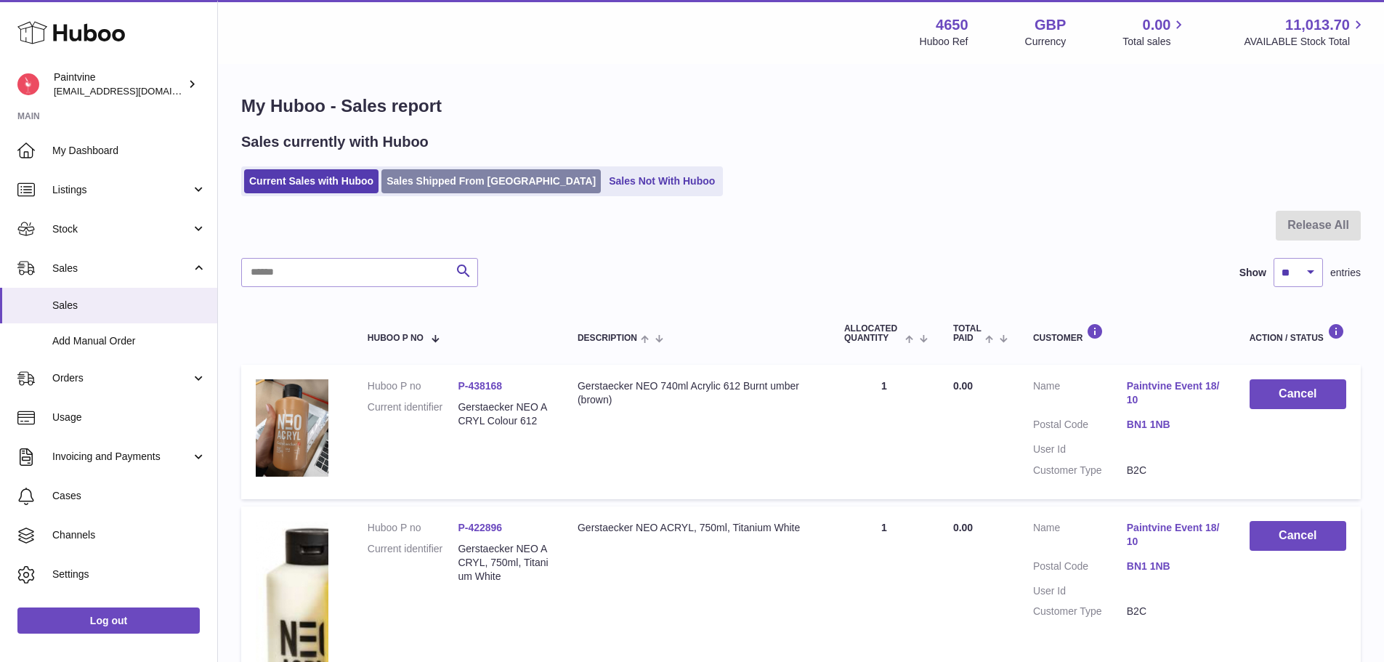
click at [457, 177] on link "Sales Shipped From Huboo" at bounding box center [490, 181] width 219 height 24
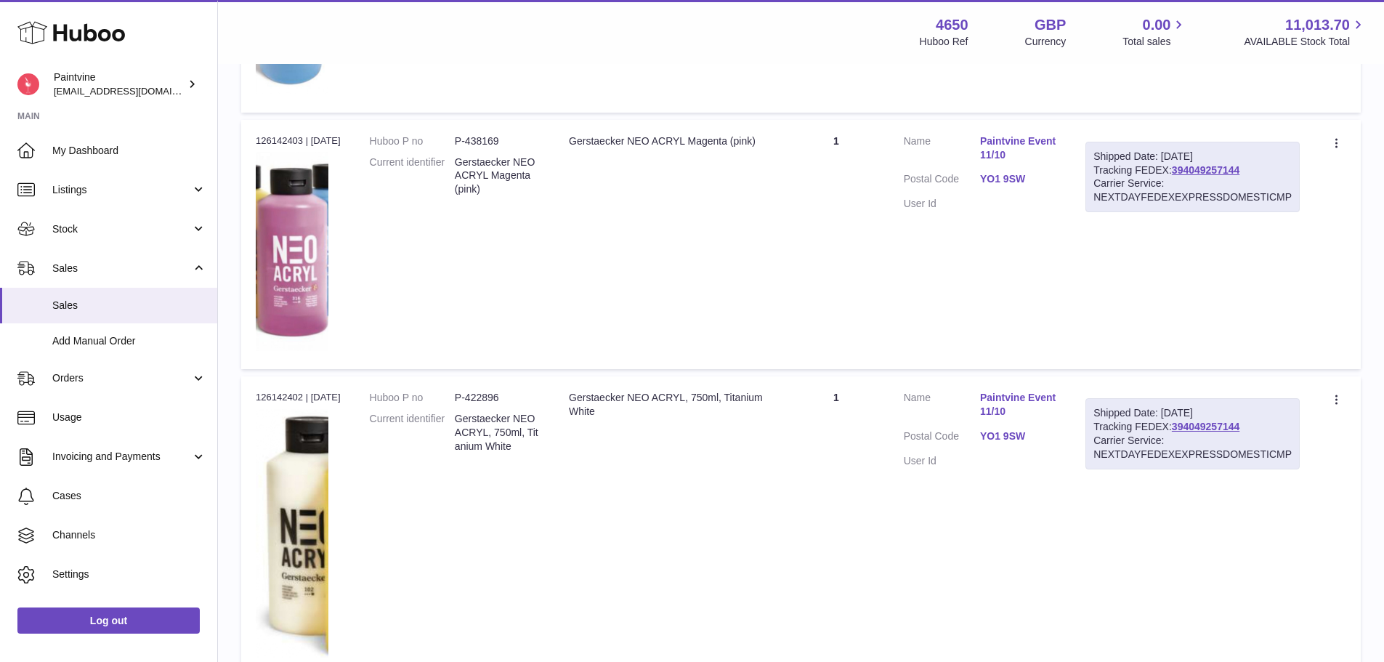
scroll to position [815, 0]
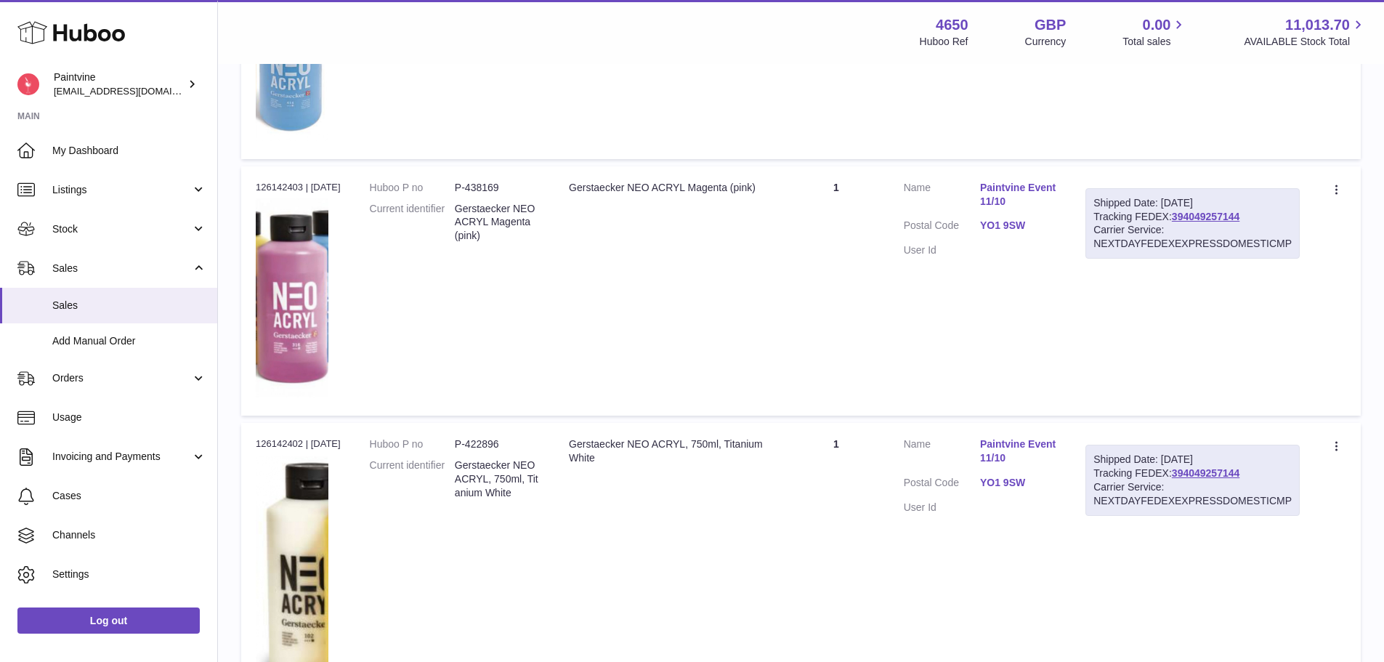
click at [996, 230] on link "YO1 9SW" at bounding box center [1018, 226] width 76 height 14
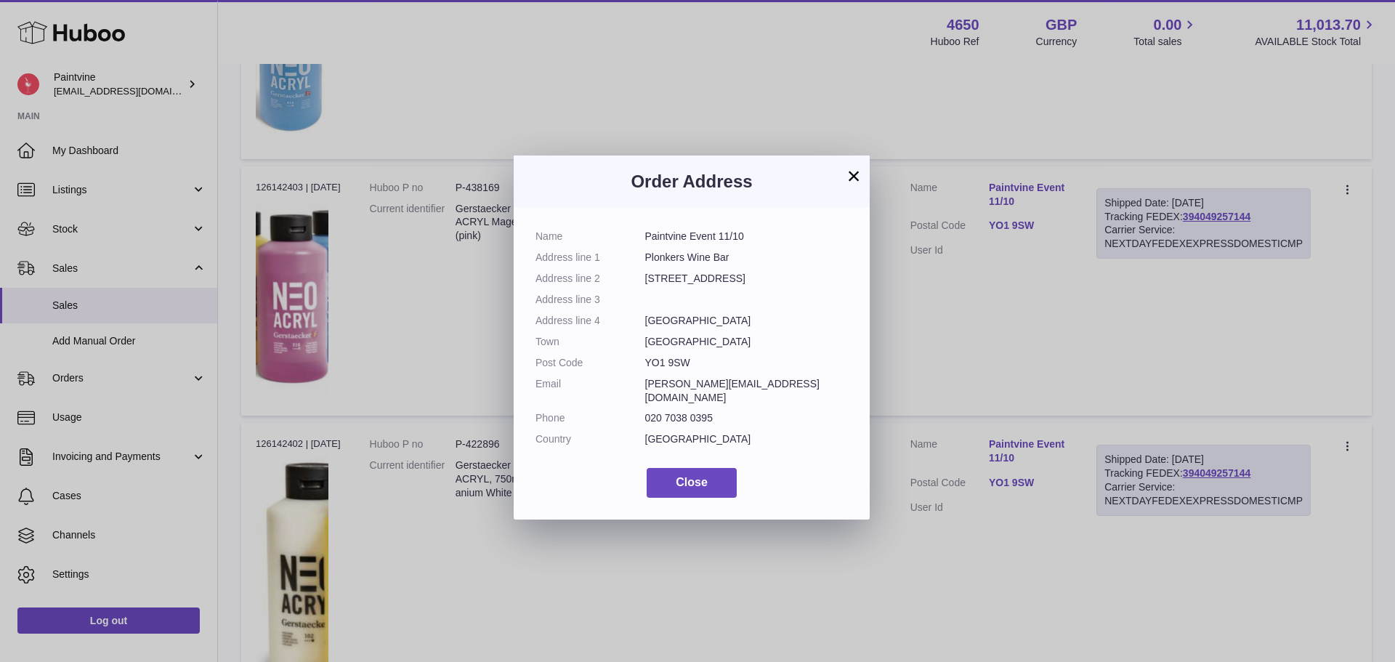
click at [854, 176] on button "×" at bounding box center [853, 175] width 17 height 17
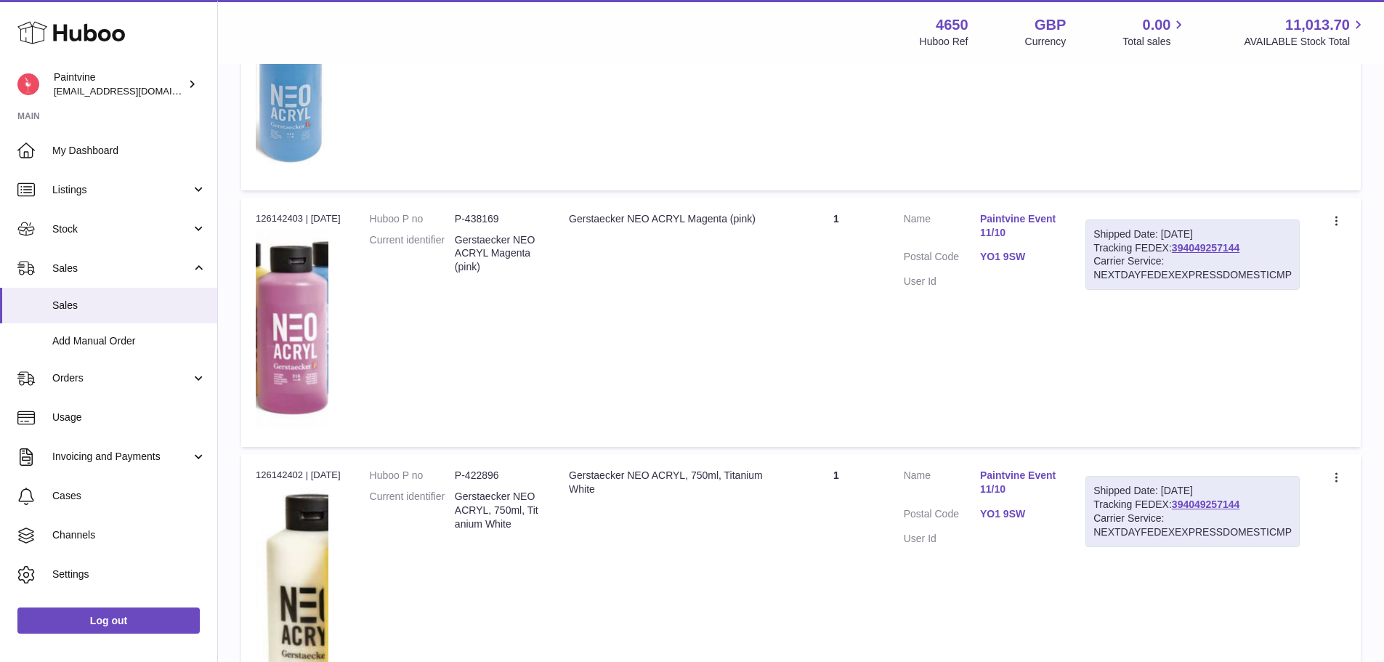
scroll to position [670, 0]
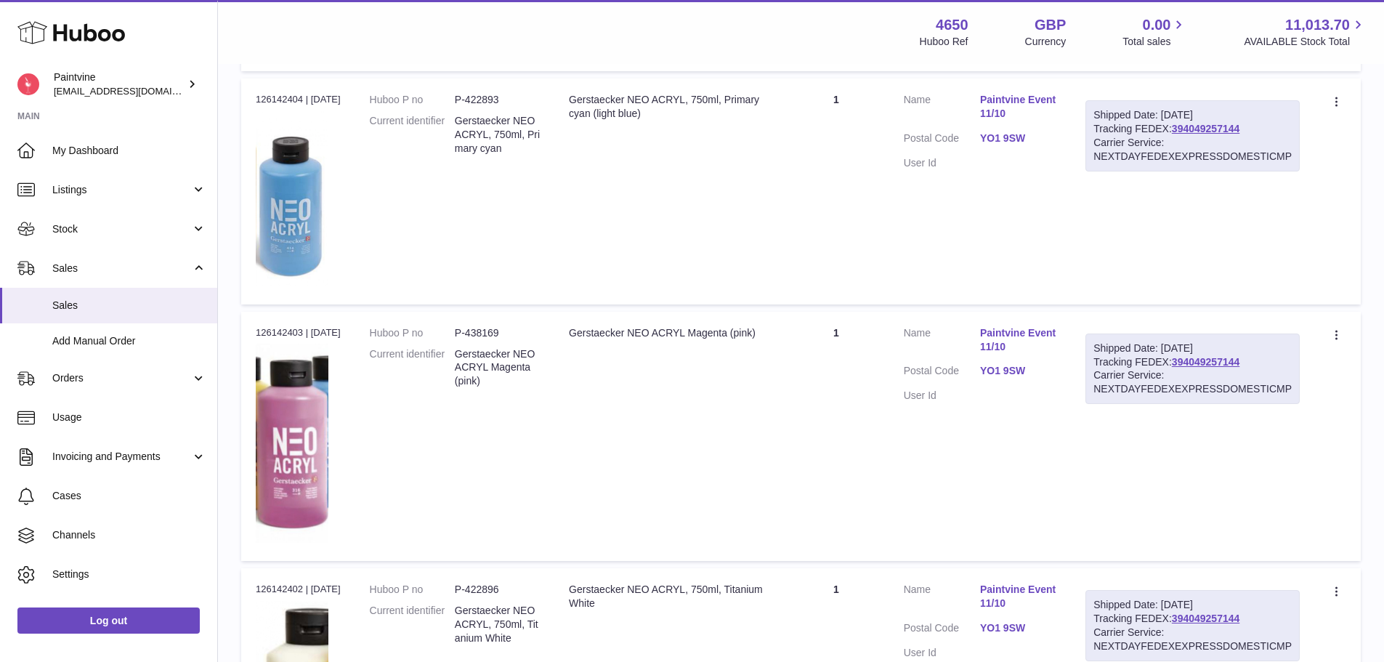
click at [996, 146] on dd "YO1 9SW" at bounding box center [1018, 139] width 76 height 17
click at [995, 141] on link "YO1 9SW" at bounding box center [1018, 138] width 76 height 14
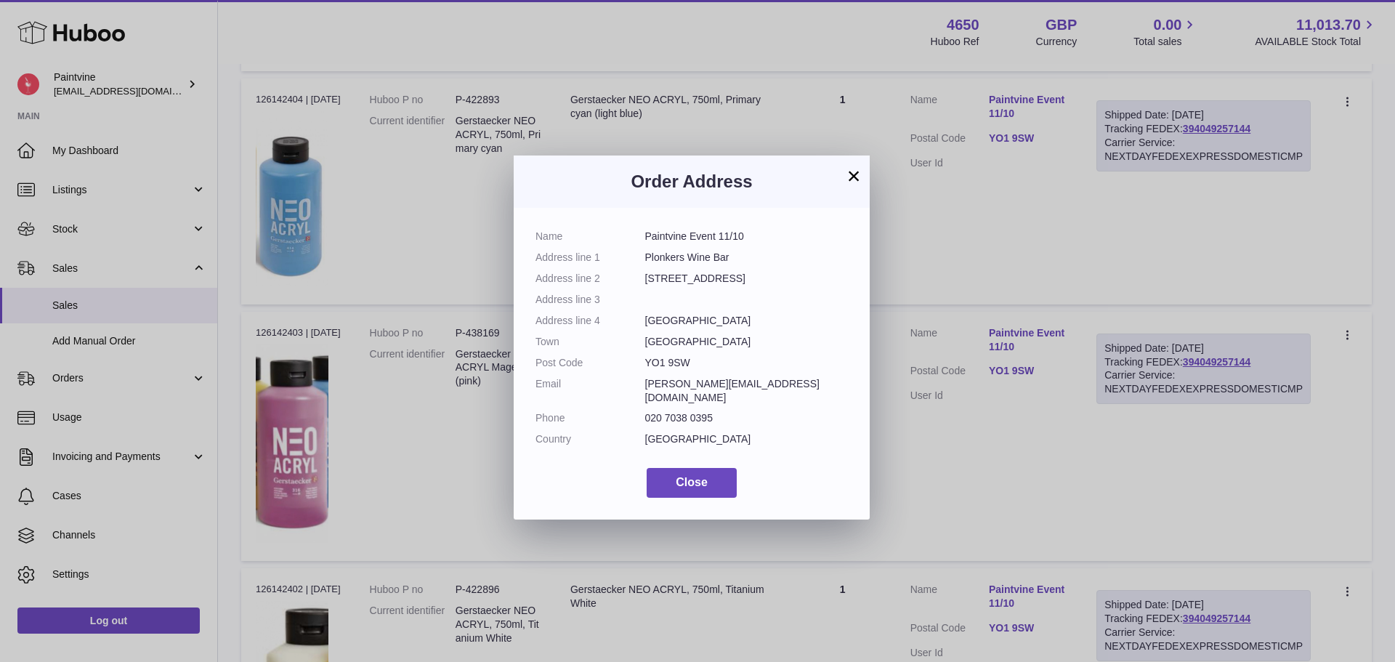
click at [859, 174] on button "×" at bounding box center [853, 175] width 17 height 17
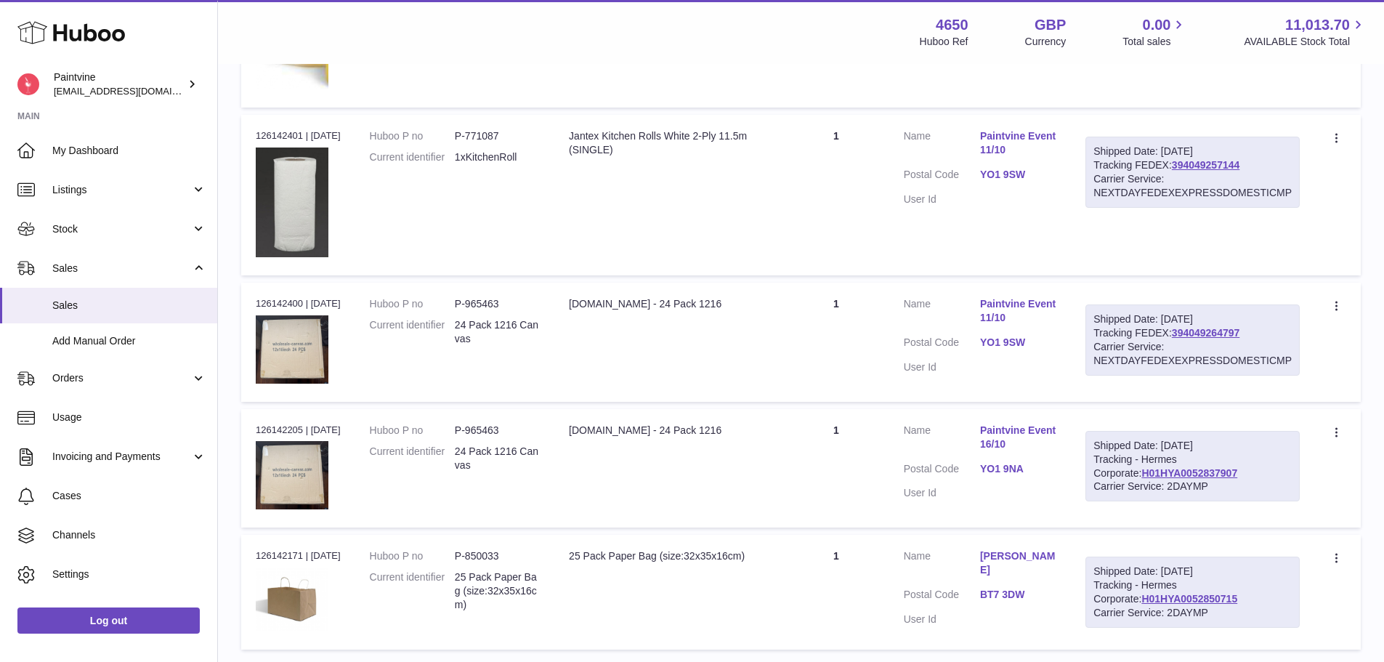
scroll to position [1396, 0]
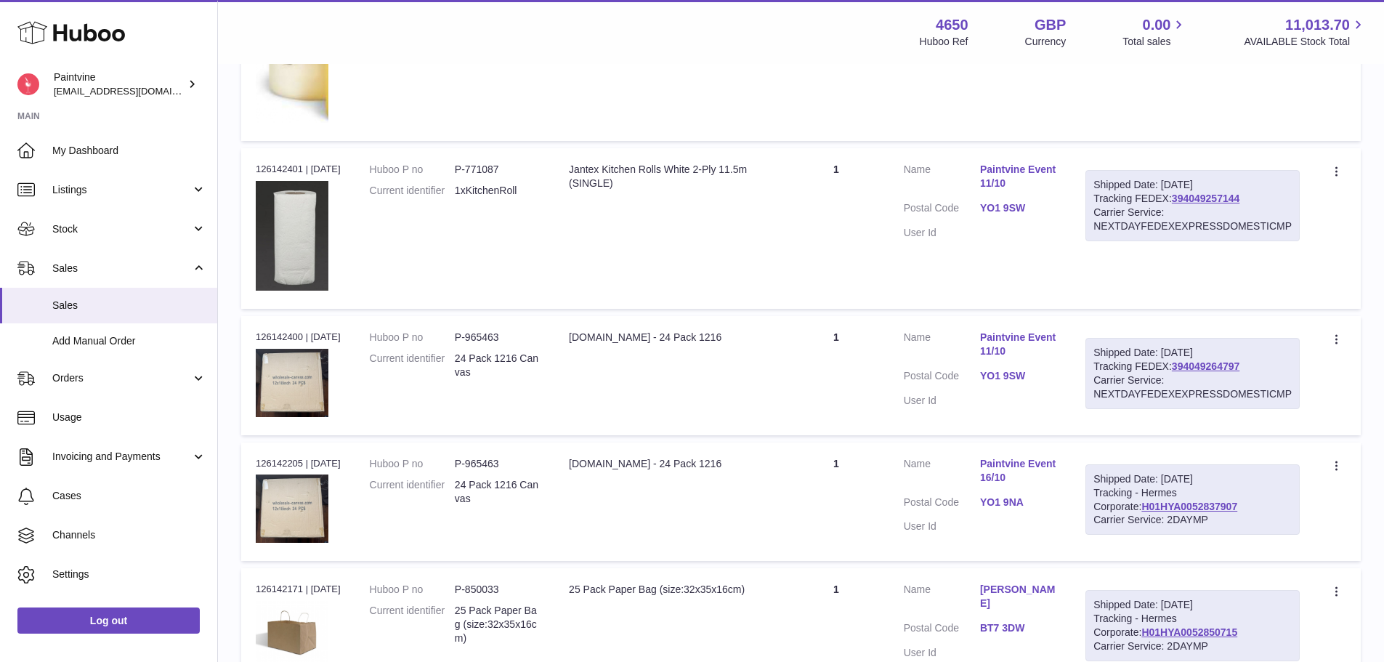
click at [993, 374] on link "YO1 9SW" at bounding box center [1018, 376] width 76 height 14
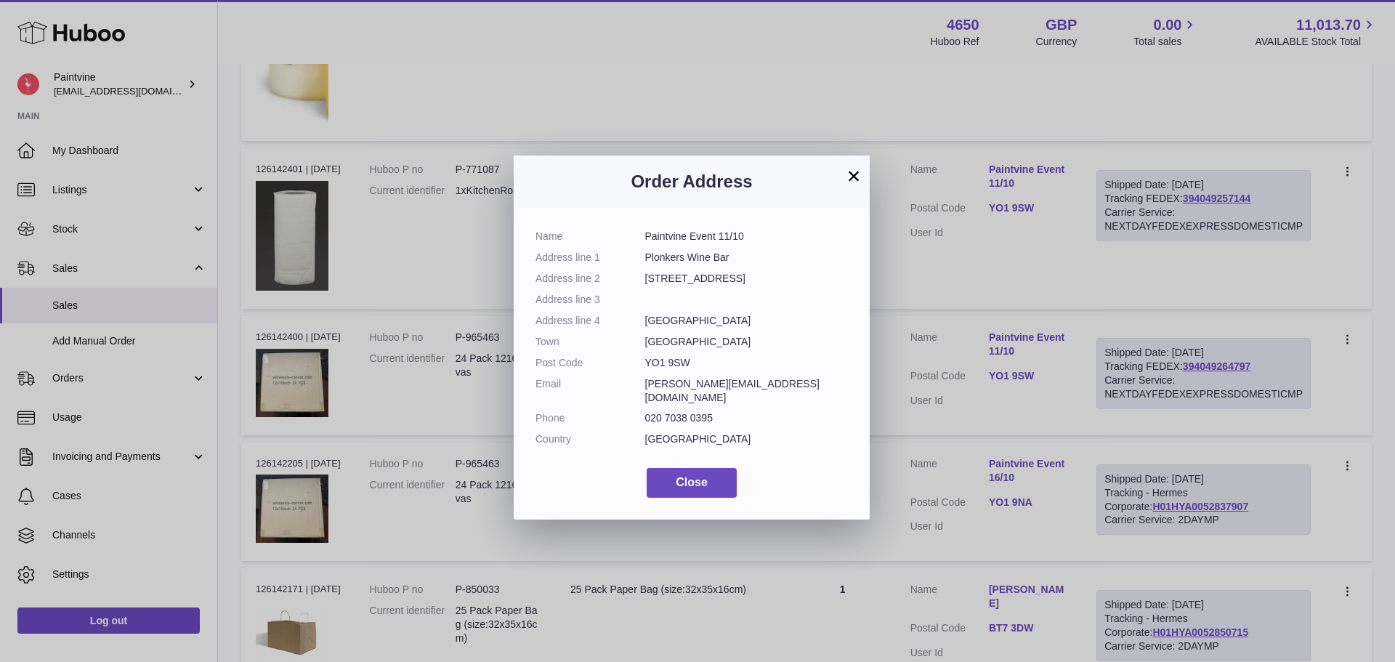
drag, startPoint x: 848, startPoint y: 177, endPoint x: 995, endPoint y: 205, distance: 150.0
click at [848, 177] on button "×" at bounding box center [853, 175] width 17 height 17
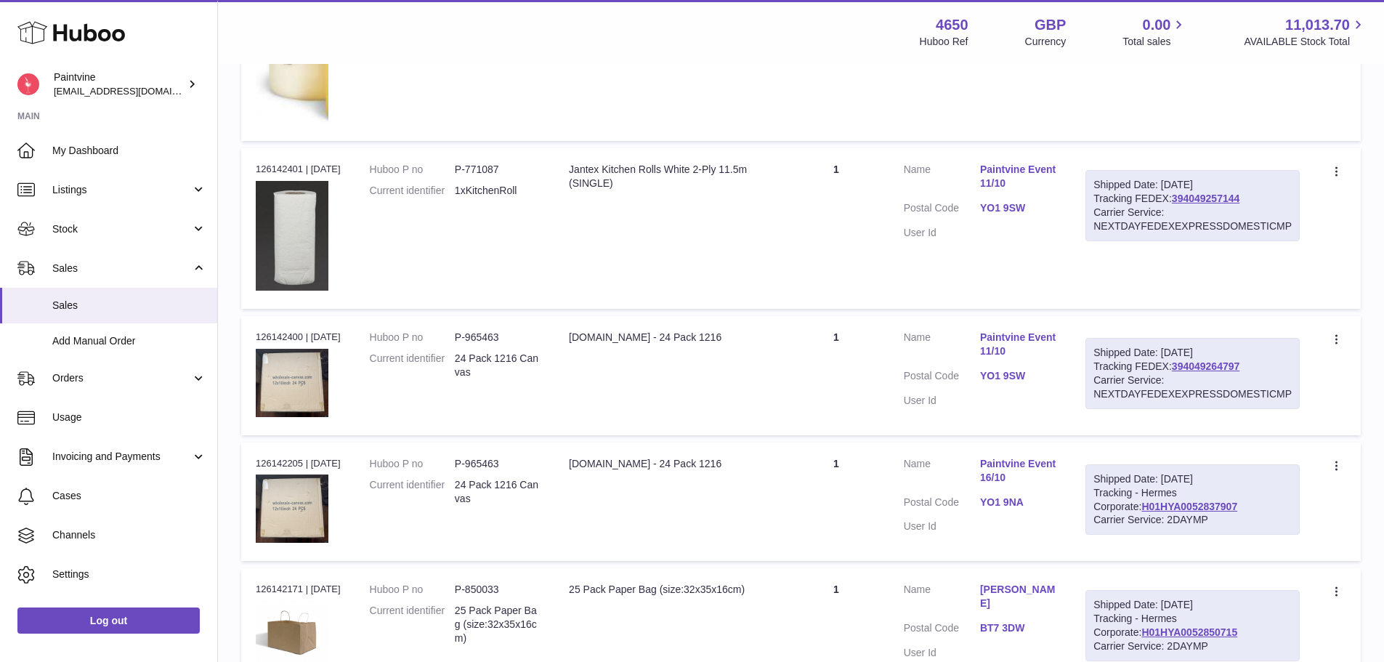
click at [1002, 207] on link "YO1 9SW" at bounding box center [1018, 208] width 76 height 14
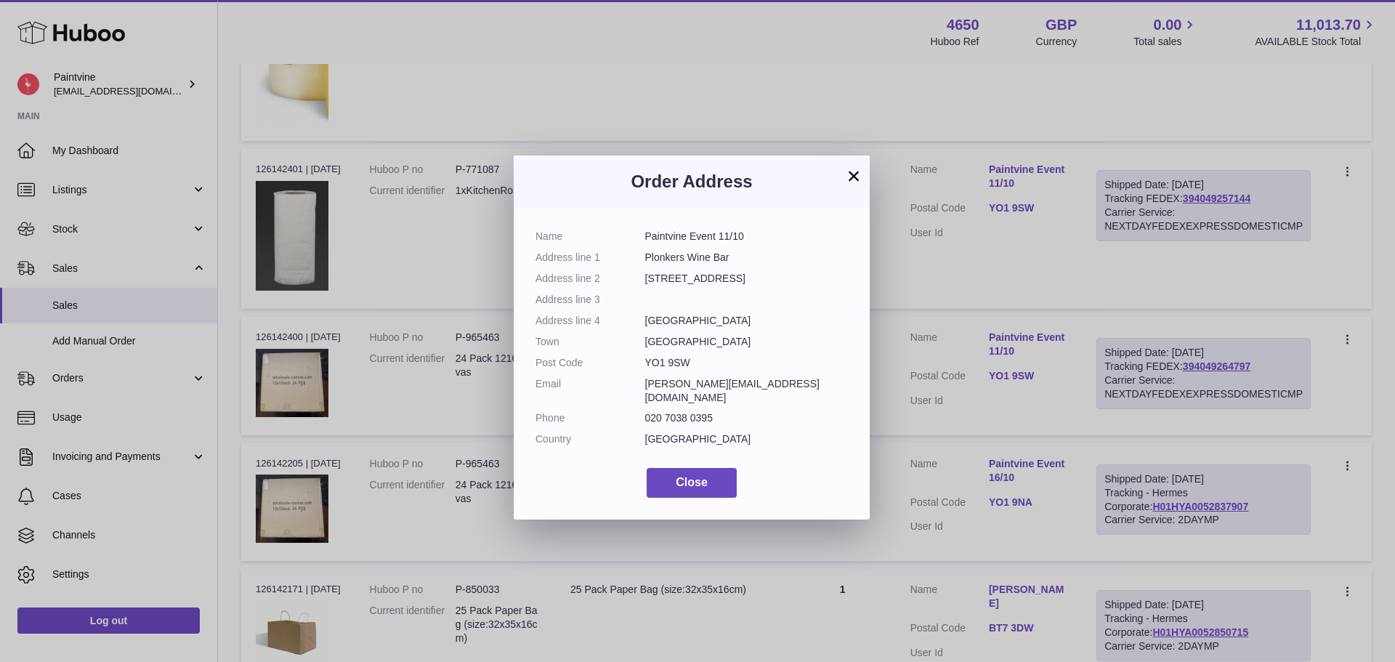
click at [856, 174] on button "×" at bounding box center [853, 175] width 17 height 17
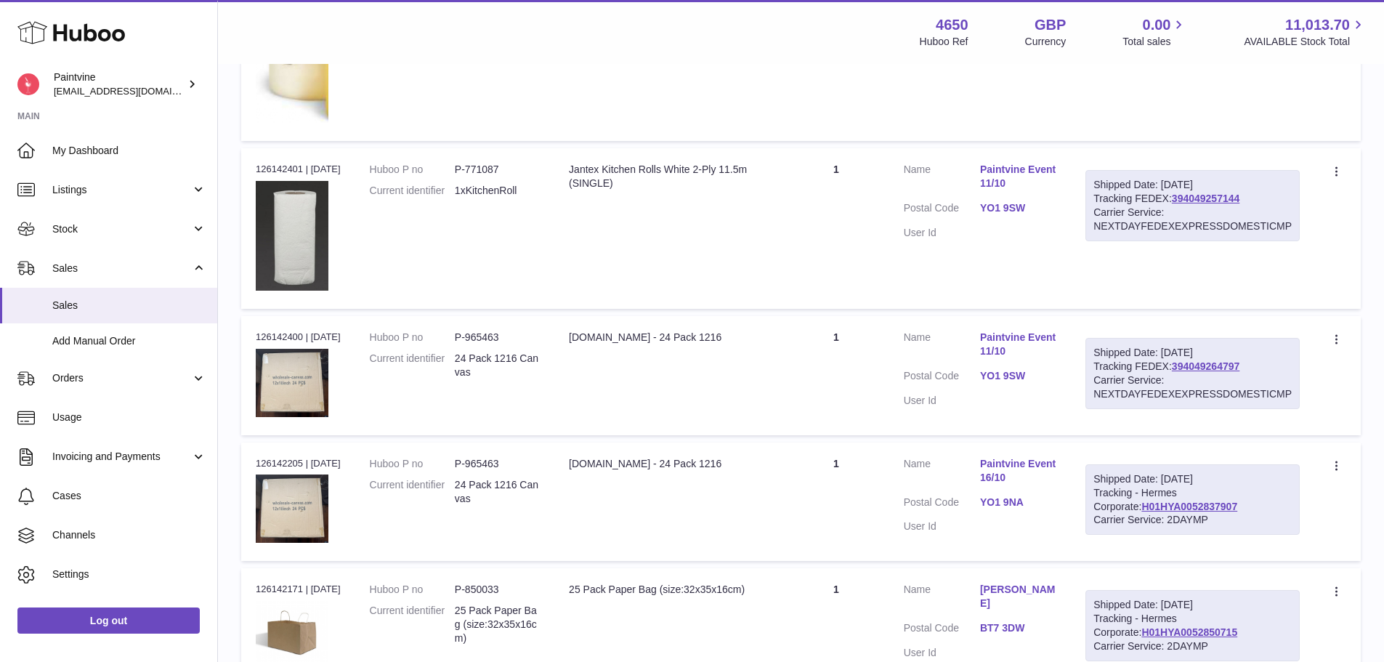
click at [1004, 377] on link "YO1 9SW" at bounding box center [1018, 376] width 76 height 14
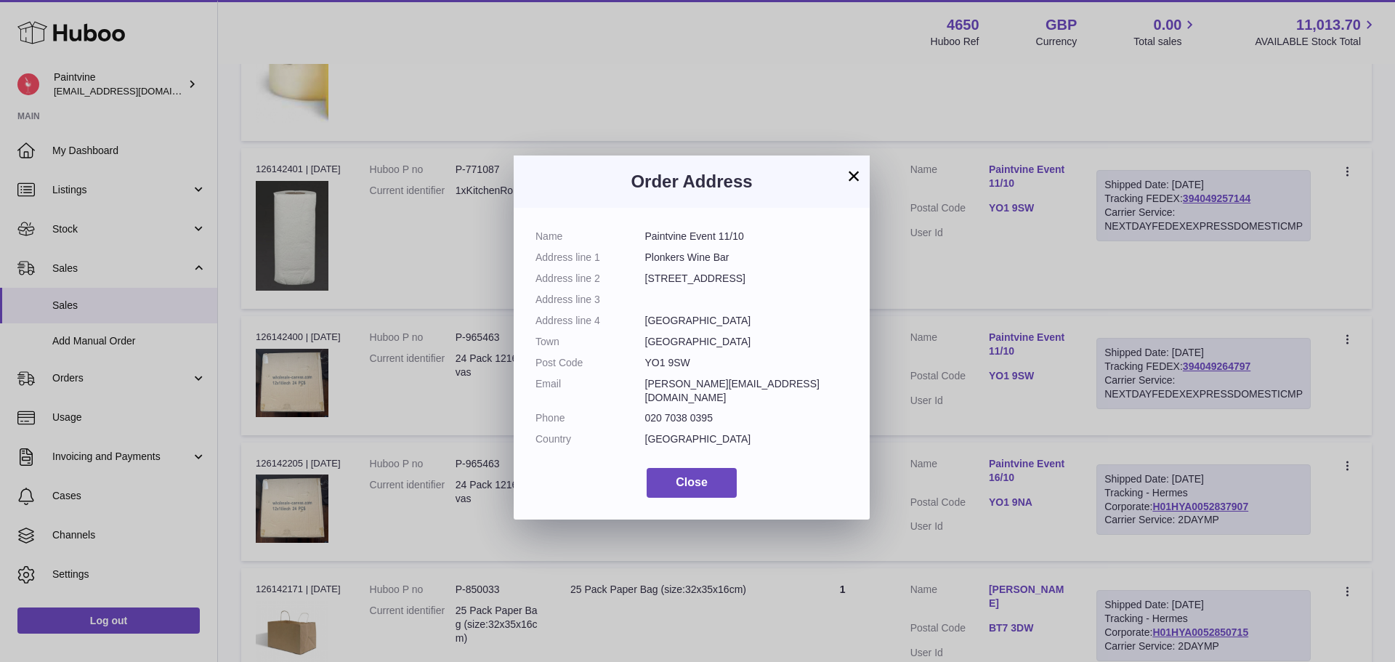
click at [856, 169] on button "×" at bounding box center [853, 175] width 17 height 17
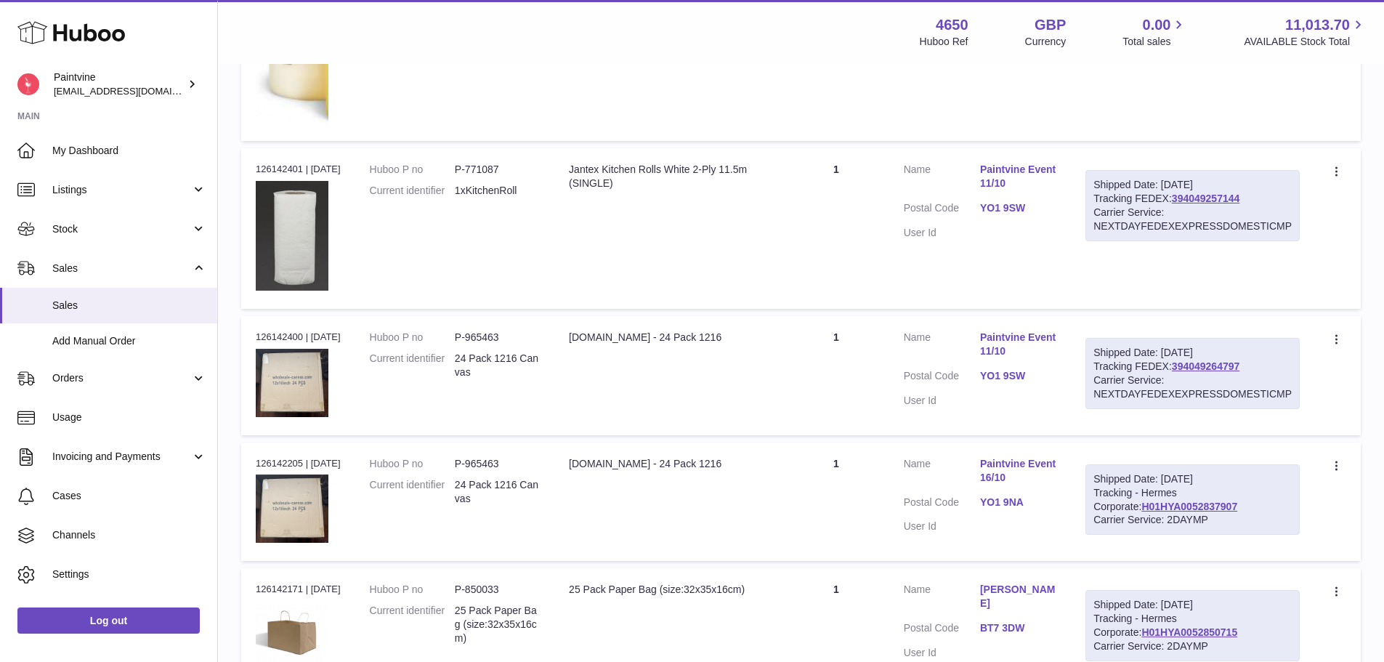
click at [991, 211] on link "YO1 9SW" at bounding box center [1018, 208] width 76 height 14
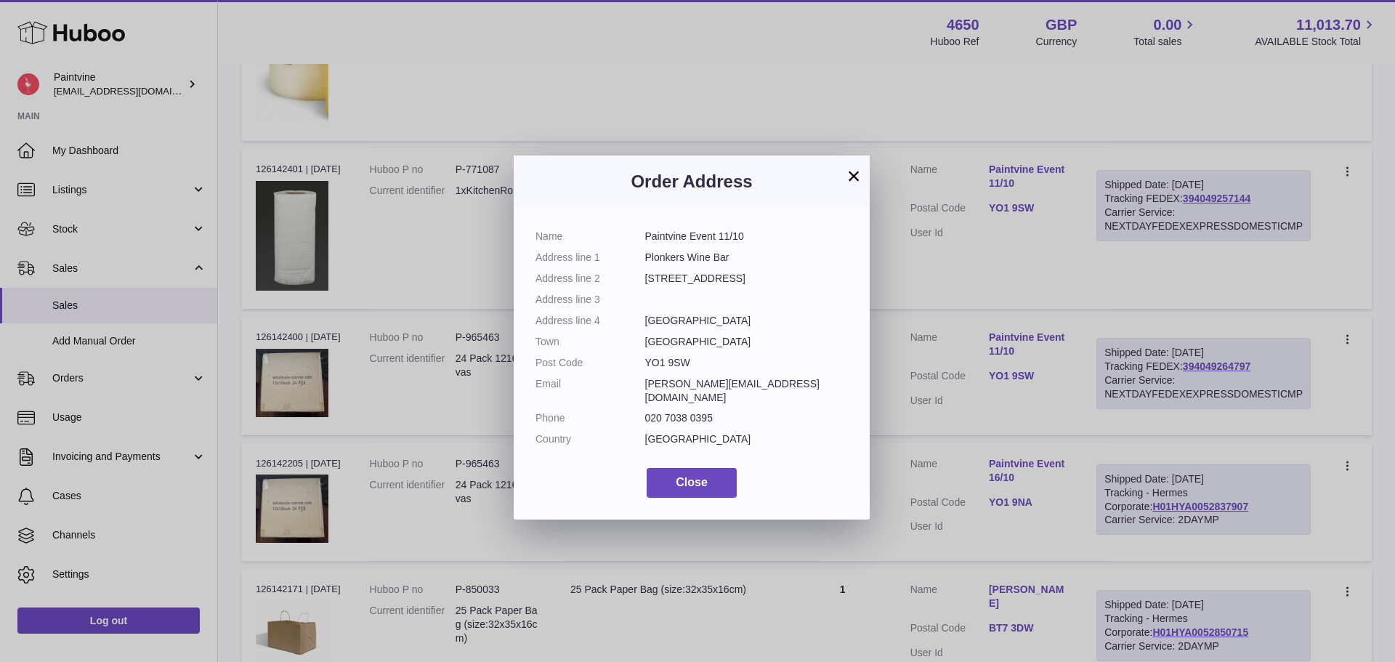
click at [846, 172] on button "×" at bounding box center [853, 175] width 17 height 17
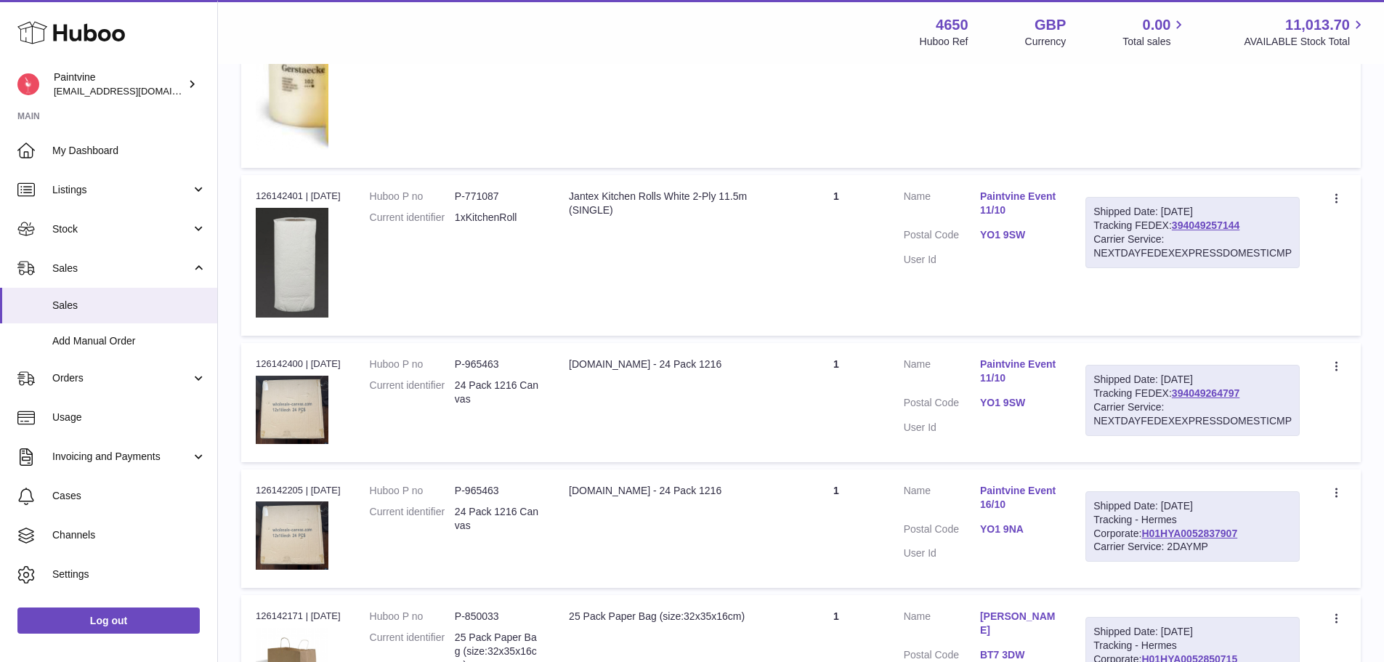
scroll to position [1324, 0]
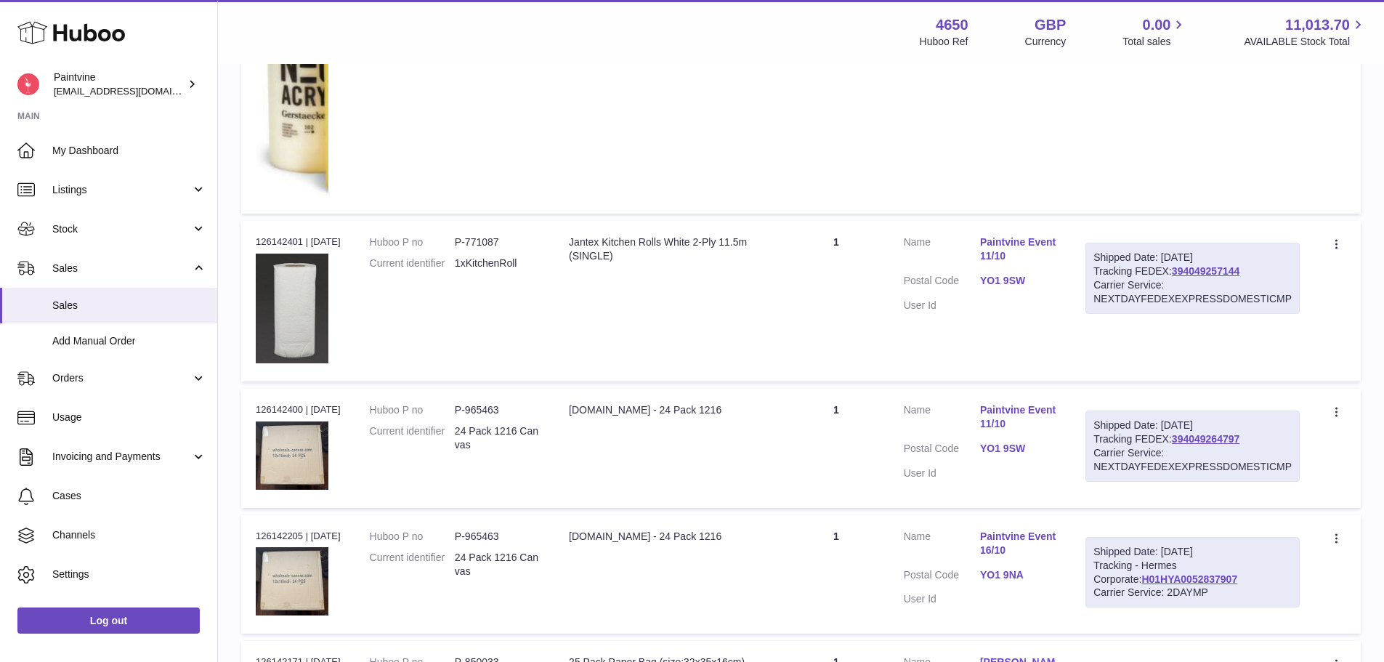
click at [1021, 281] on link "YO1 9SW" at bounding box center [1018, 281] width 76 height 14
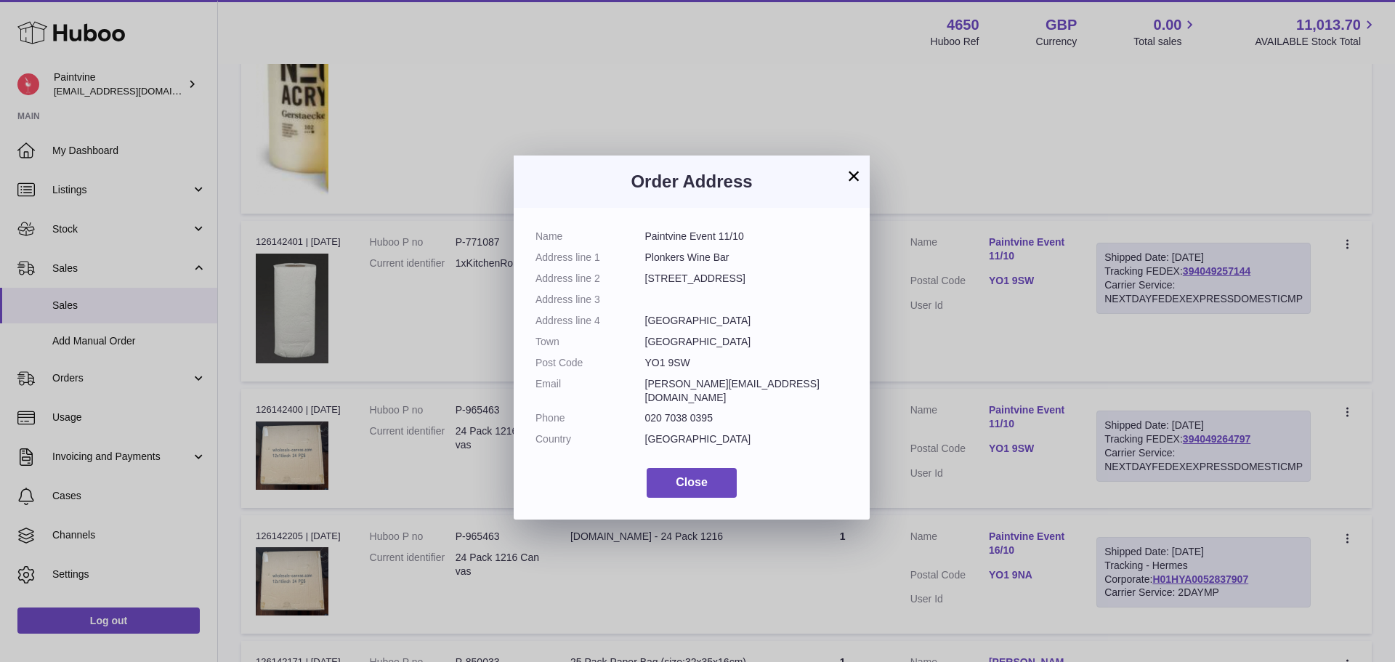
click at [854, 185] on button "×" at bounding box center [853, 175] width 17 height 17
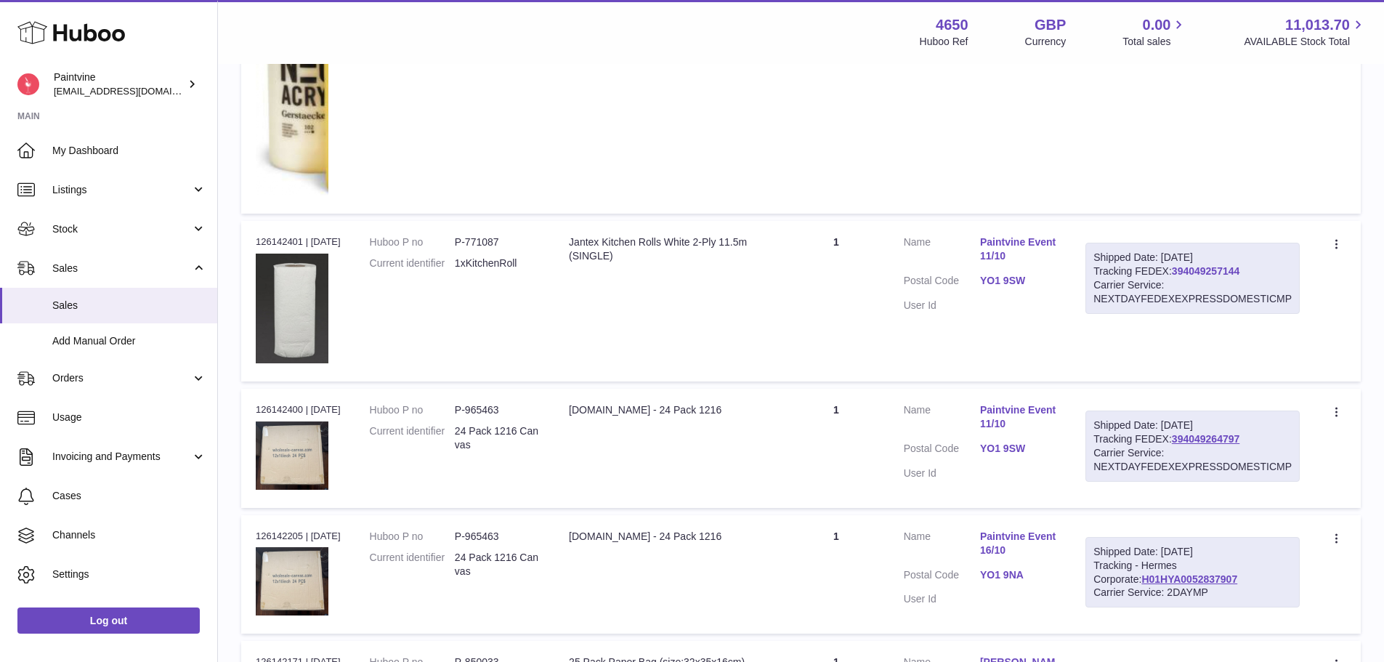
click at [1199, 273] on link "394049257144" at bounding box center [1206, 271] width 68 height 12
